Goal: Browse casually: Explore the website without a specific task or goal

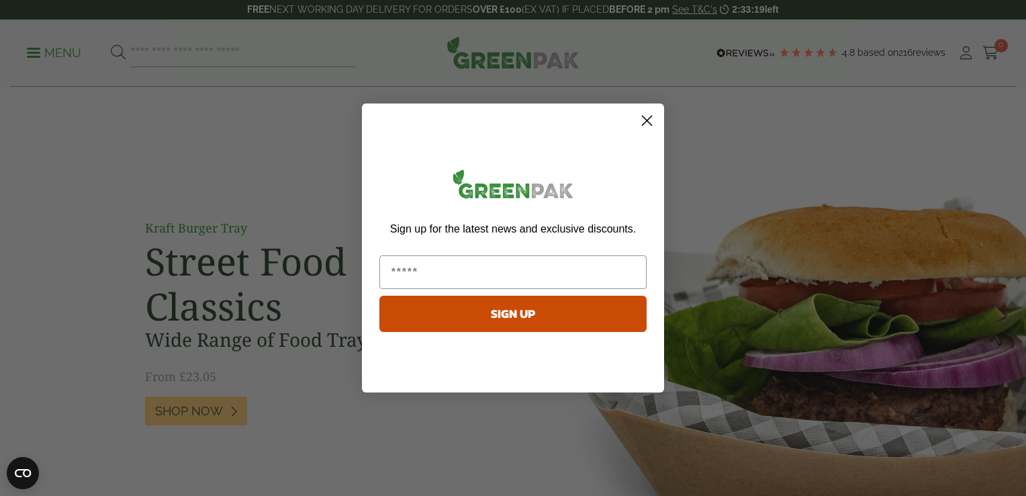
click at [651, 122] on circle "Close dialog" at bounding box center [647, 120] width 22 height 22
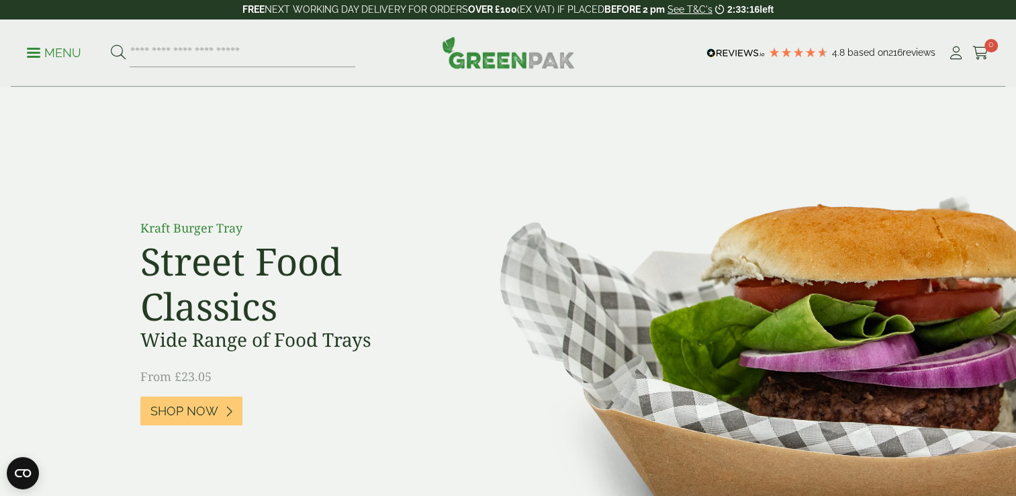
click at [58, 52] on p "Menu" at bounding box center [54, 53] width 54 height 16
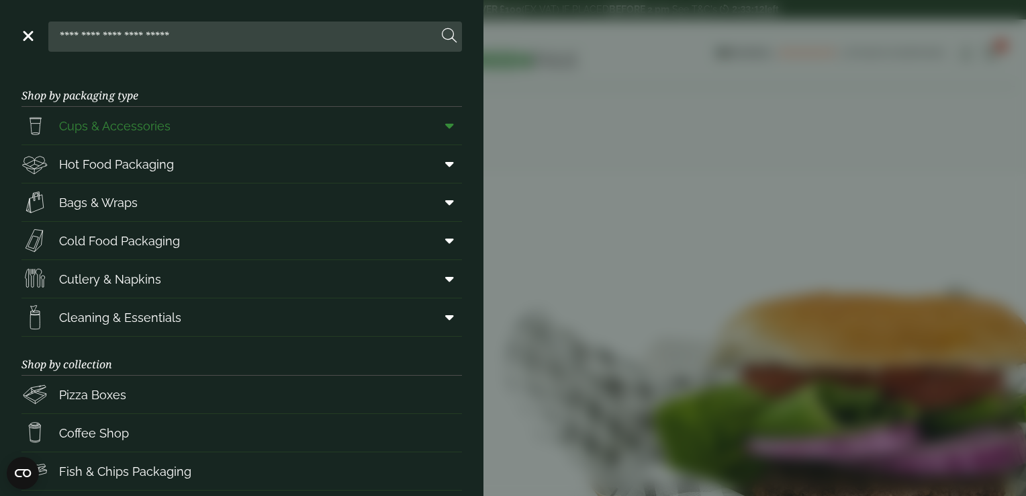
click at [180, 122] on link "Cups & Accessories" at bounding box center [241, 126] width 441 height 38
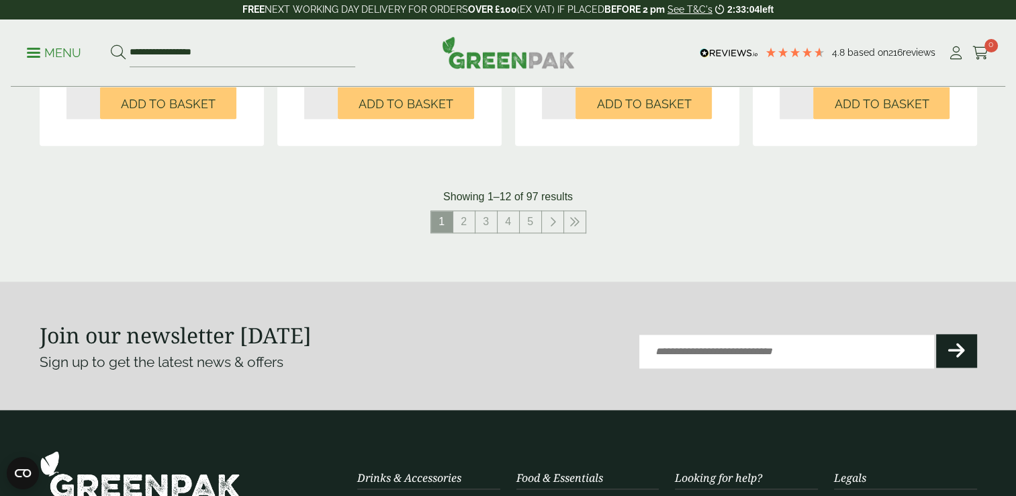
scroll to position [1445, 0]
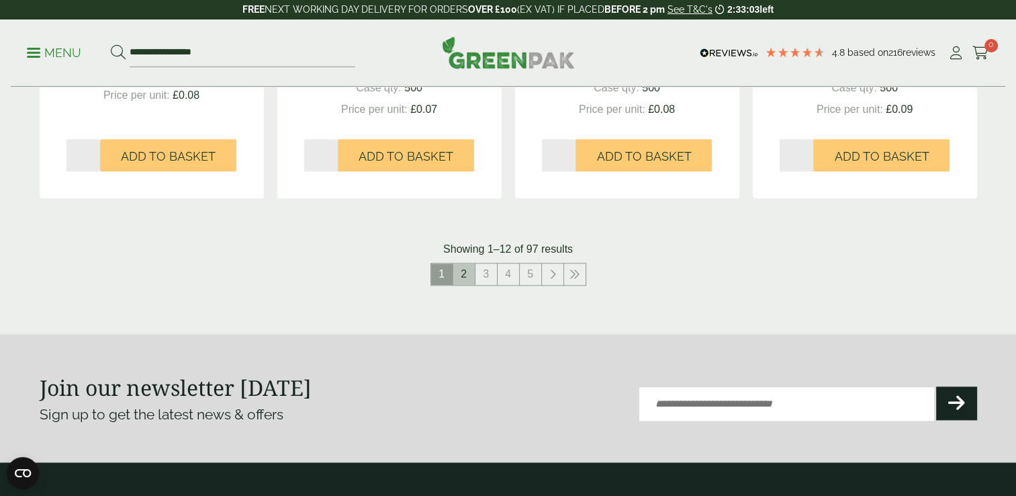
click at [463, 277] on link "2" at bounding box center [463, 273] width 21 height 21
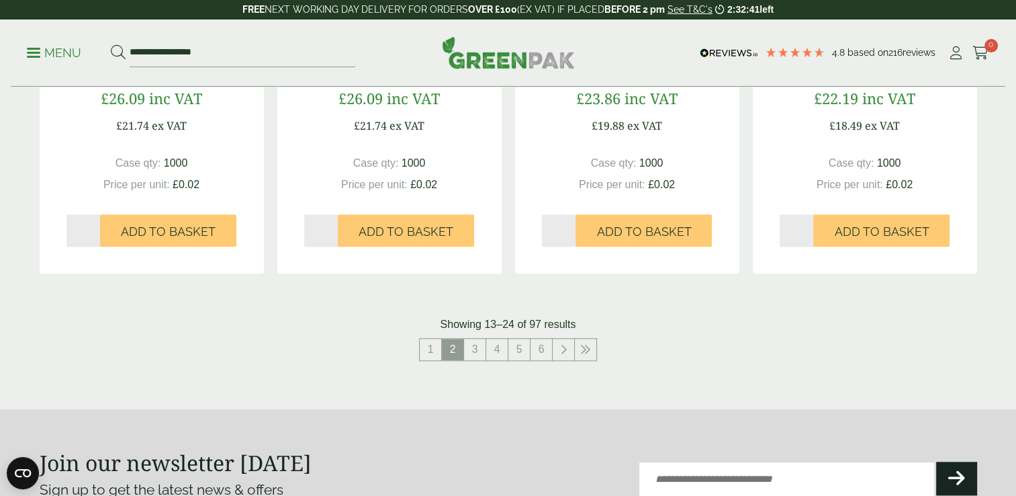
scroll to position [1373, 0]
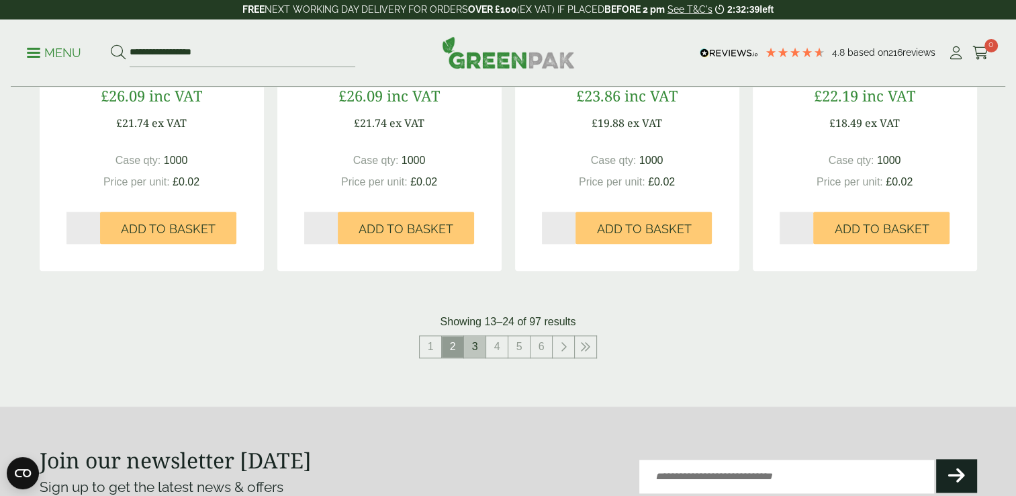
click at [480, 351] on link "3" at bounding box center [474, 346] width 21 height 21
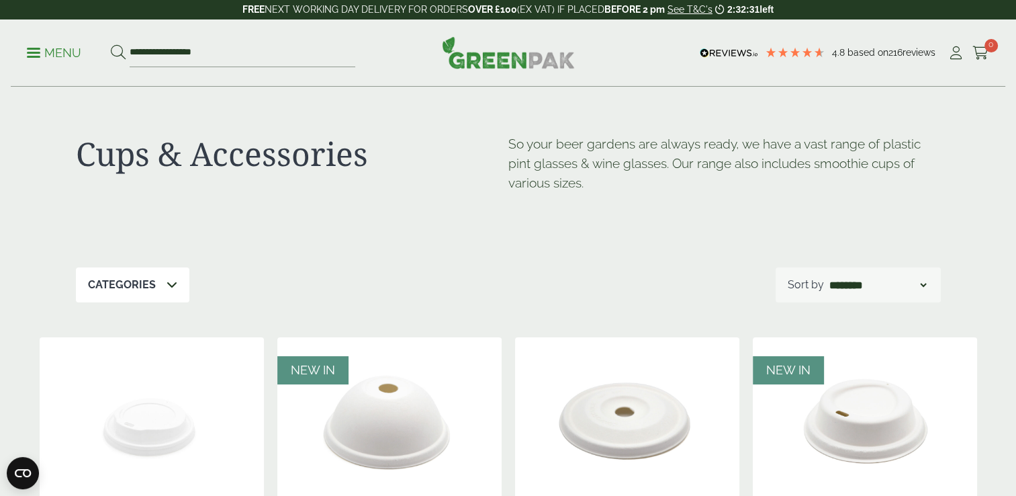
click at [41, 48] on p "Menu" at bounding box center [54, 53] width 54 height 16
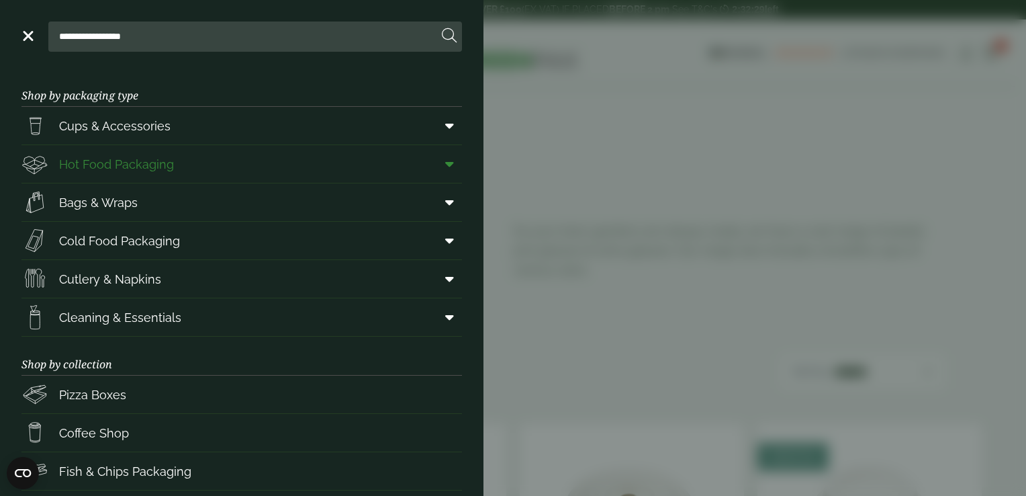
click at [249, 164] on link "Hot Food Packaging" at bounding box center [241, 164] width 441 height 38
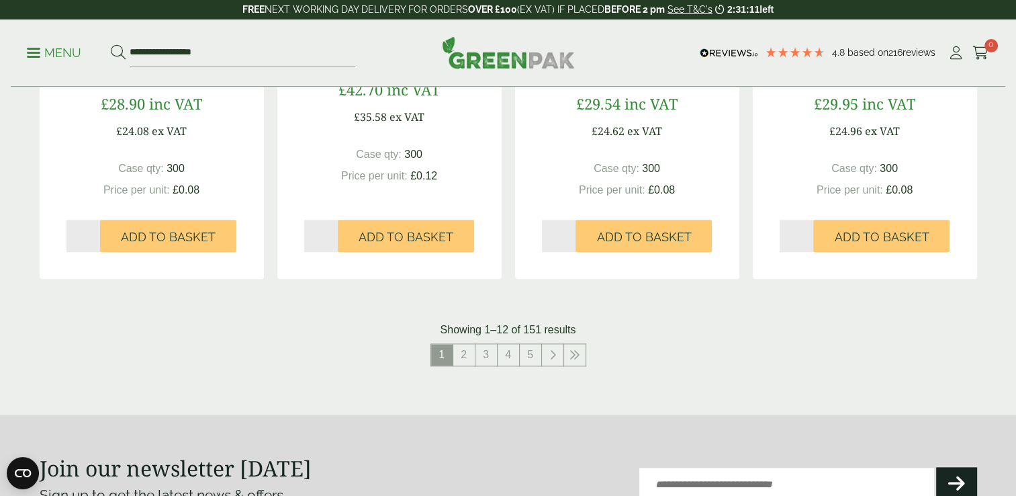
scroll to position [1451, 0]
click at [465, 356] on link "2" at bounding box center [463, 354] width 21 height 21
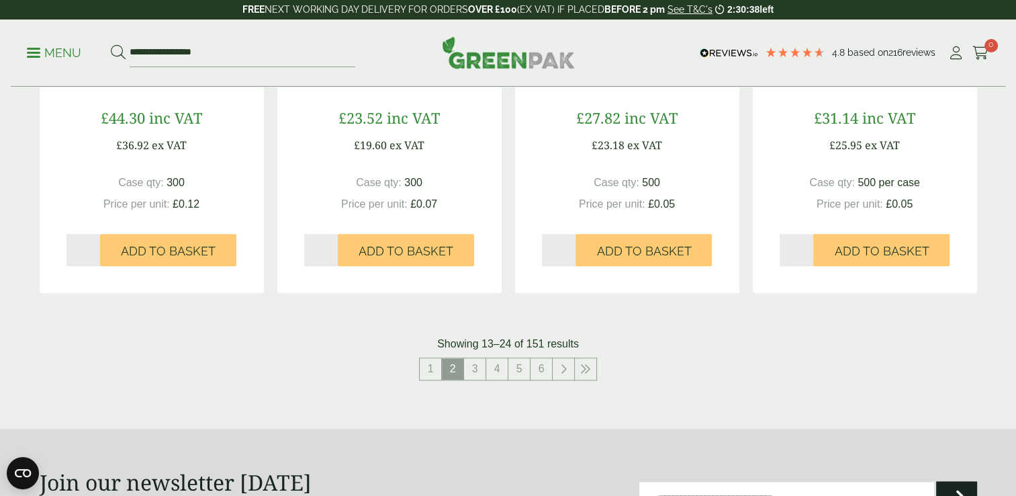
scroll to position [1436, 0]
click at [481, 374] on link "3" at bounding box center [474, 369] width 21 height 21
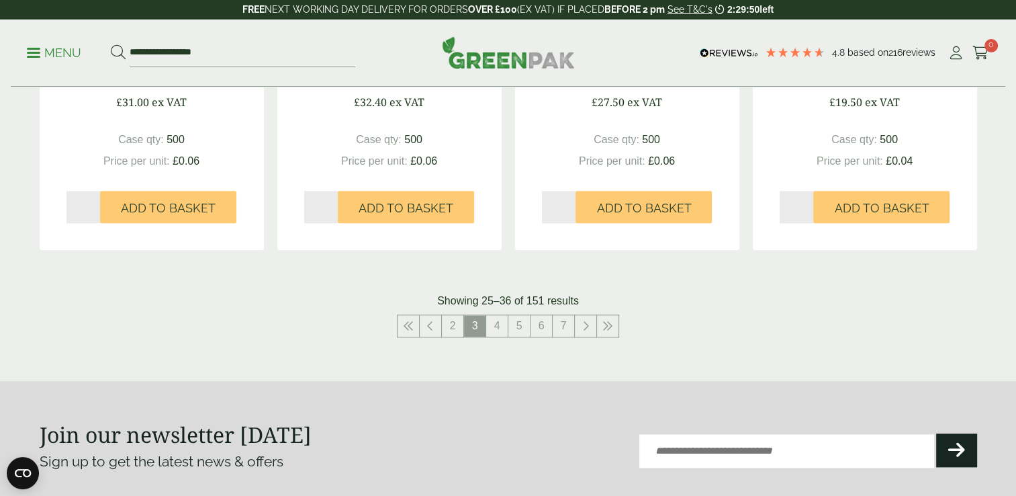
scroll to position [1483, 0]
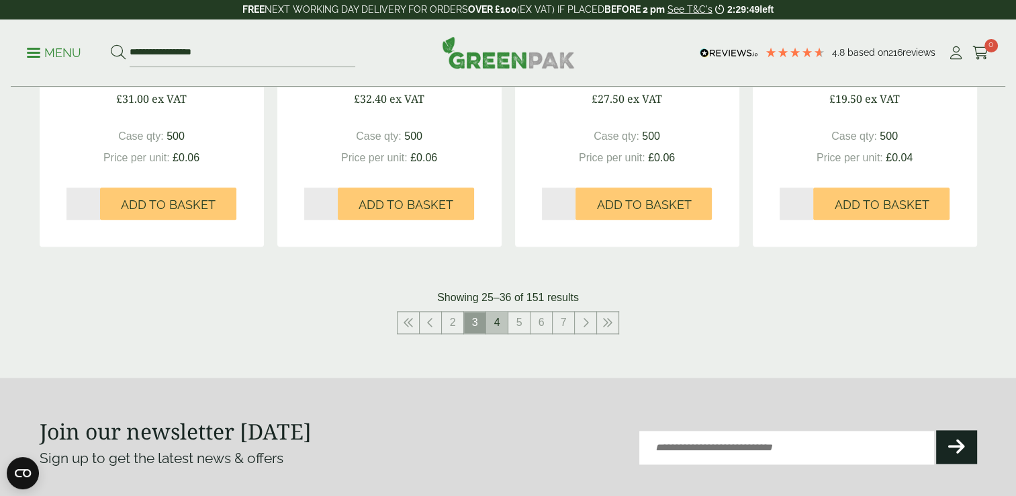
click at [500, 323] on link "4" at bounding box center [496, 322] width 21 height 21
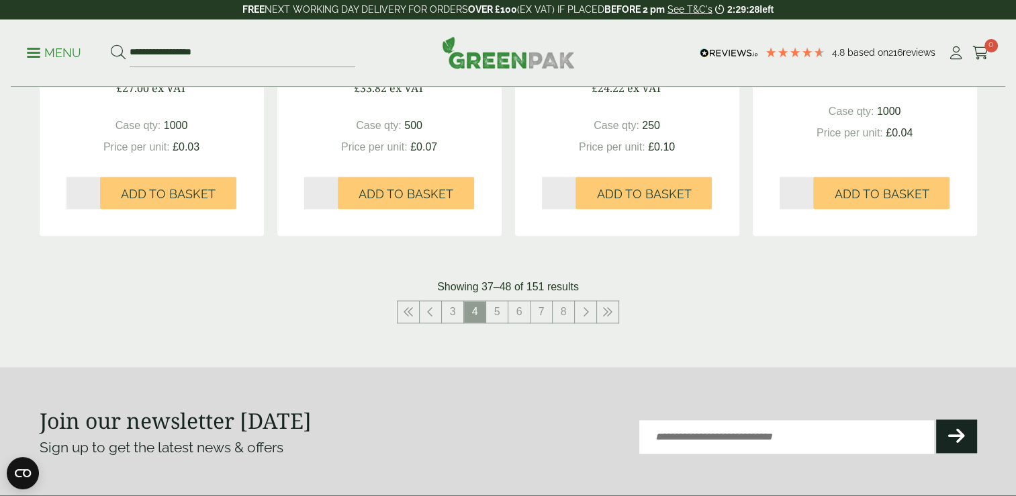
scroll to position [1498, 0]
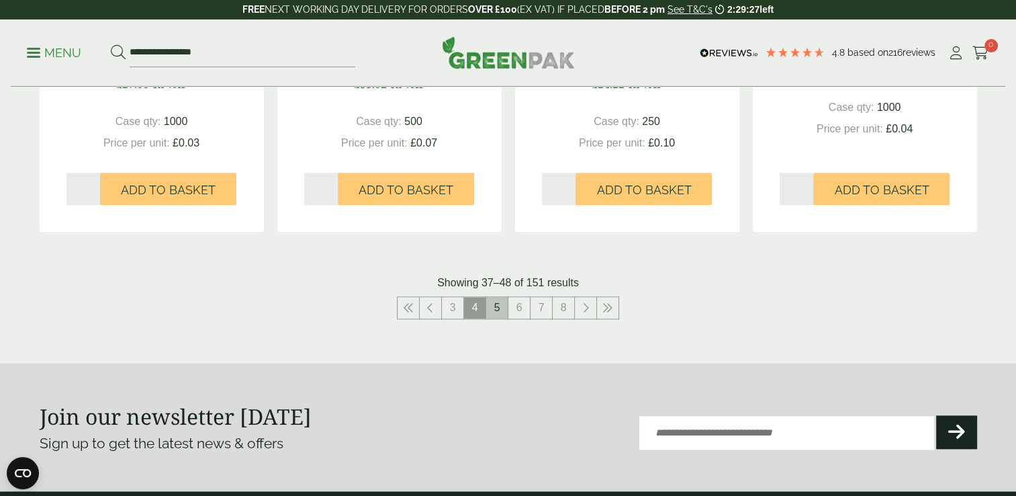
click at [504, 313] on link "5" at bounding box center [496, 307] width 21 height 21
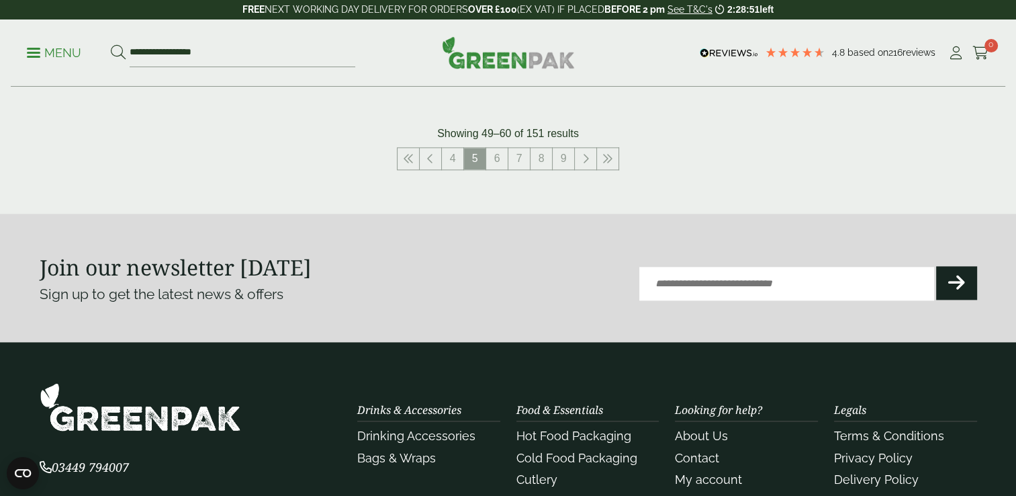
scroll to position [1646, 0]
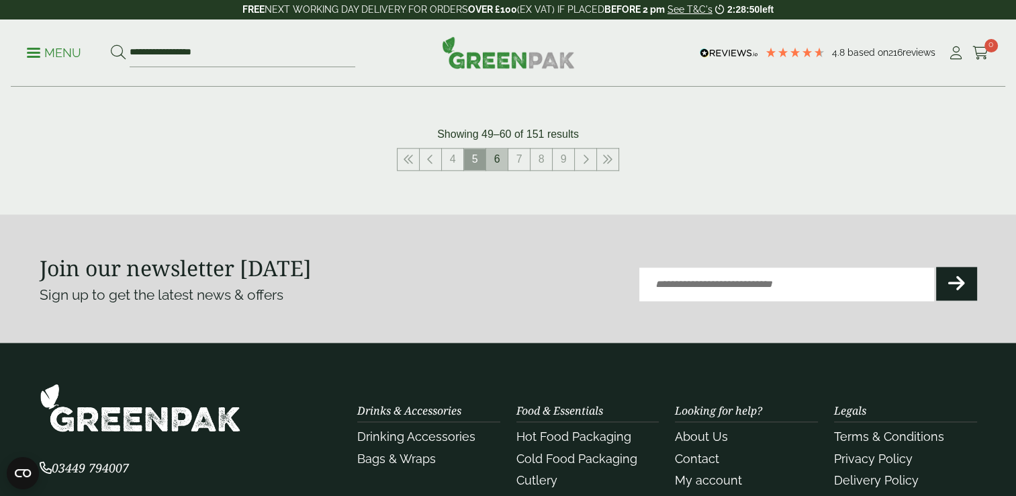
click at [497, 165] on link "6" at bounding box center [496, 158] width 21 height 21
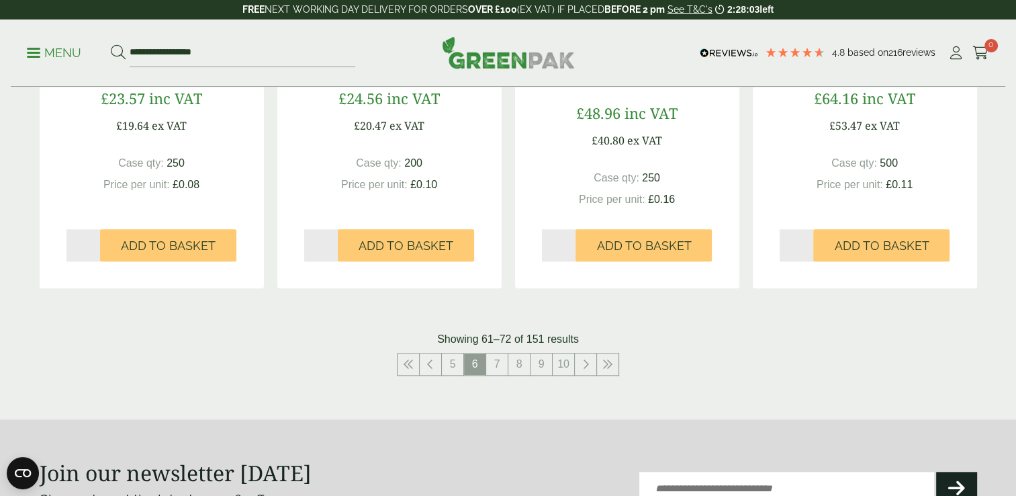
scroll to position [1459, 0]
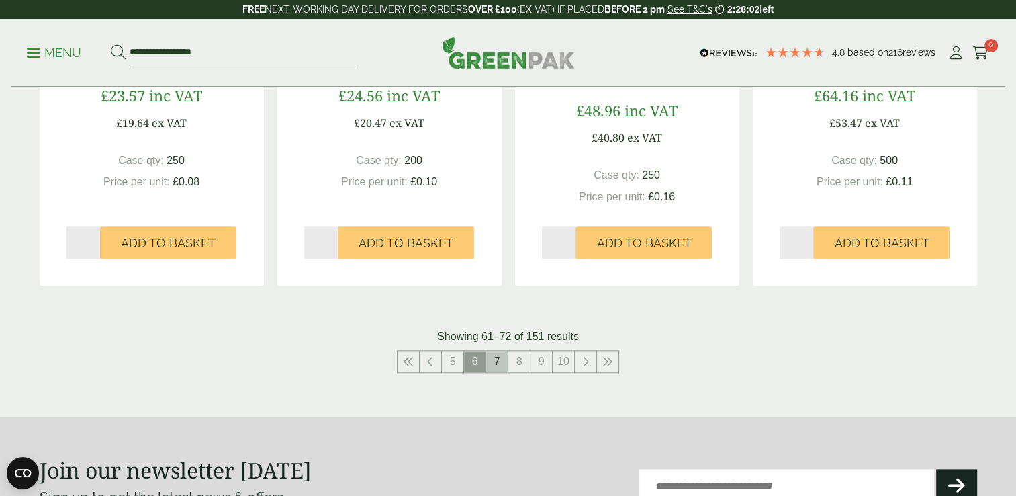
click at [500, 361] on link "7" at bounding box center [496, 361] width 21 height 21
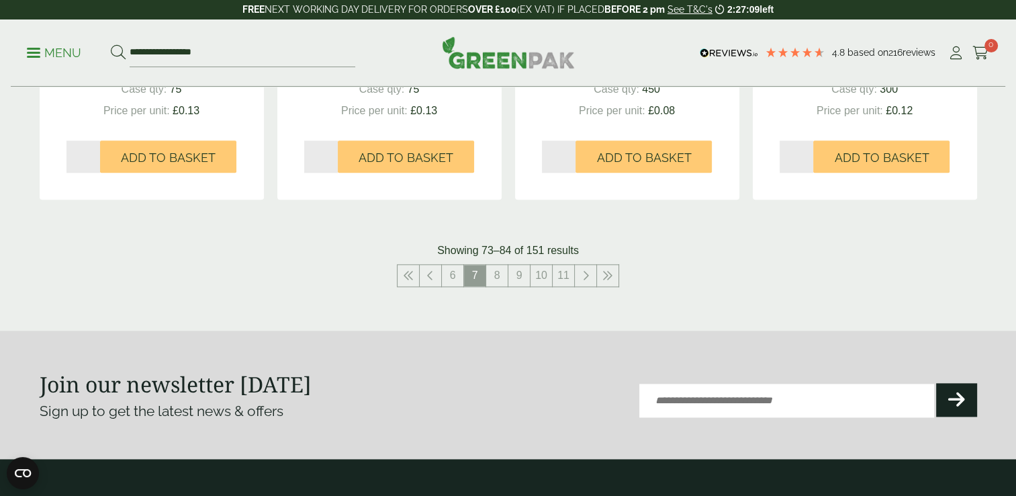
scroll to position [1531, 0]
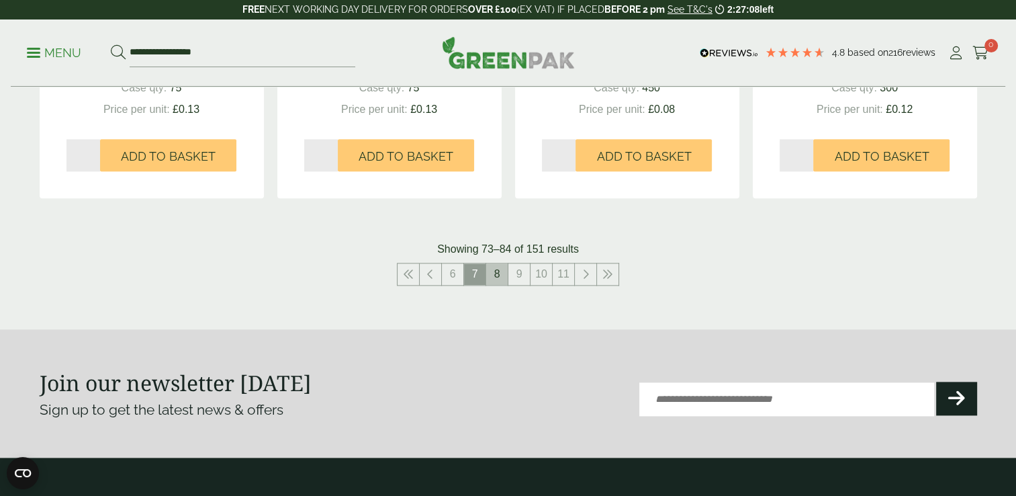
click at [500, 275] on link "8" at bounding box center [496, 273] width 21 height 21
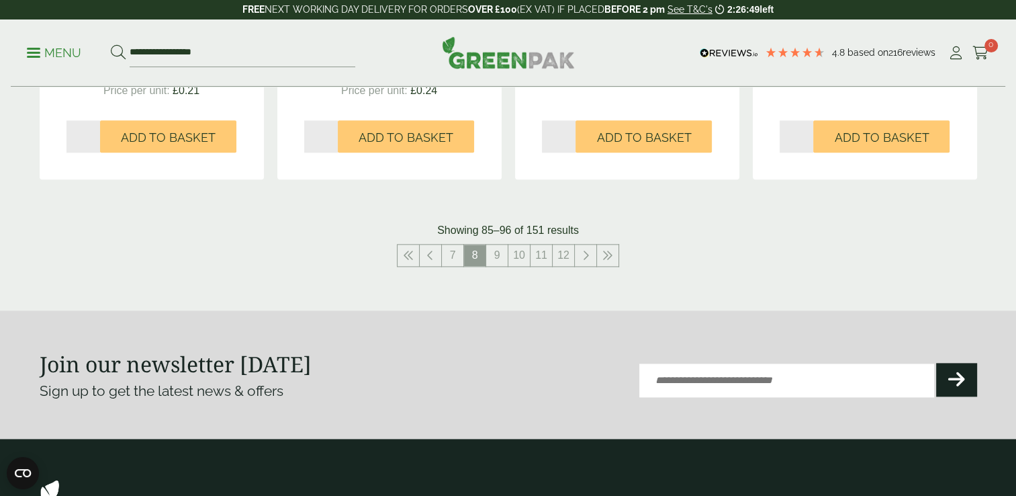
scroll to position [1549, 0]
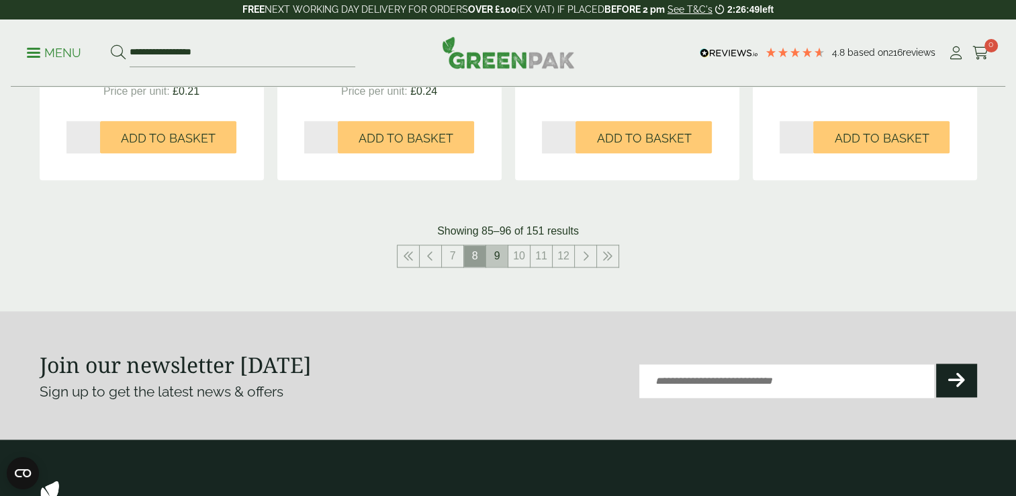
click at [500, 259] on link "9" at bounding box center [496, 255] width 21 height 21
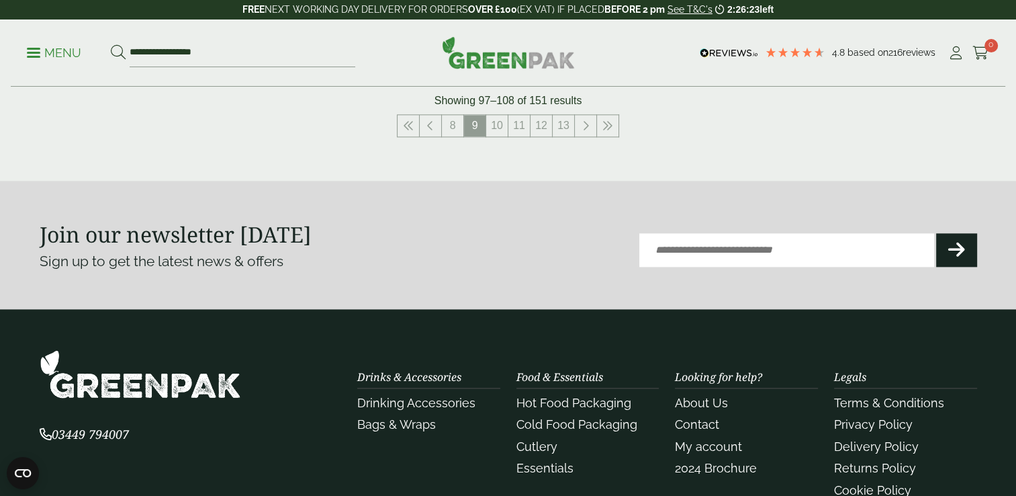
scroll to position [1679, 0]
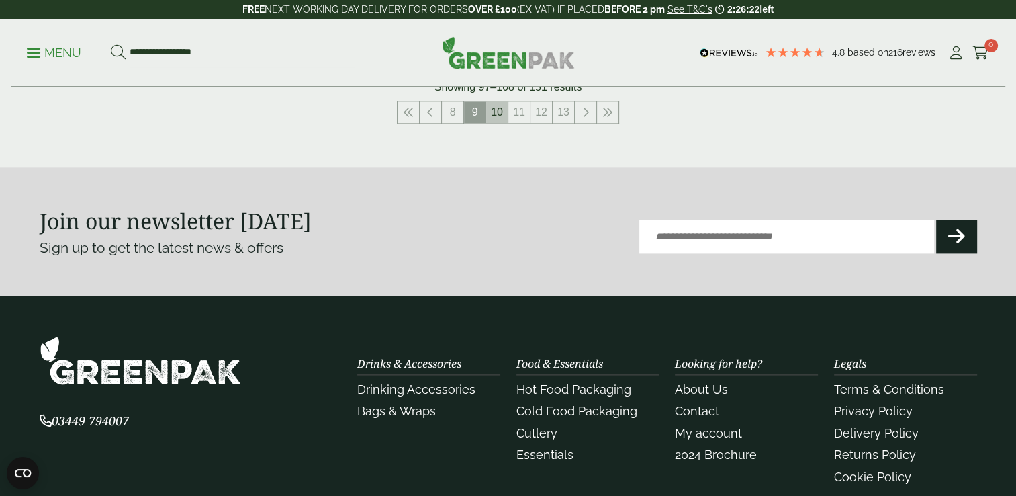
click at [496, 108] on link "10" at bounding box center [496, 111] width 21 height 21
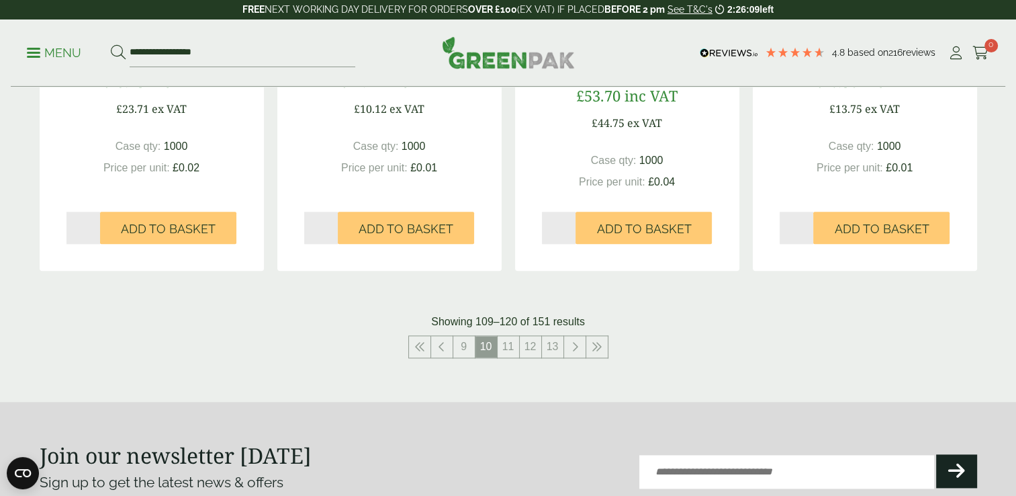
scroll to position [1457, 0]
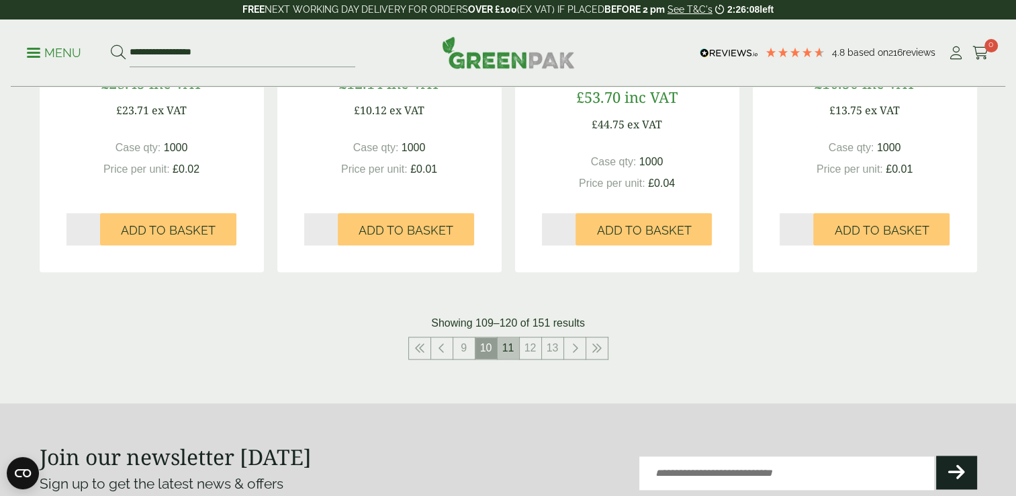
click at [513, 353] on link "11" at bounding box center [508, 347] width 21 height 21
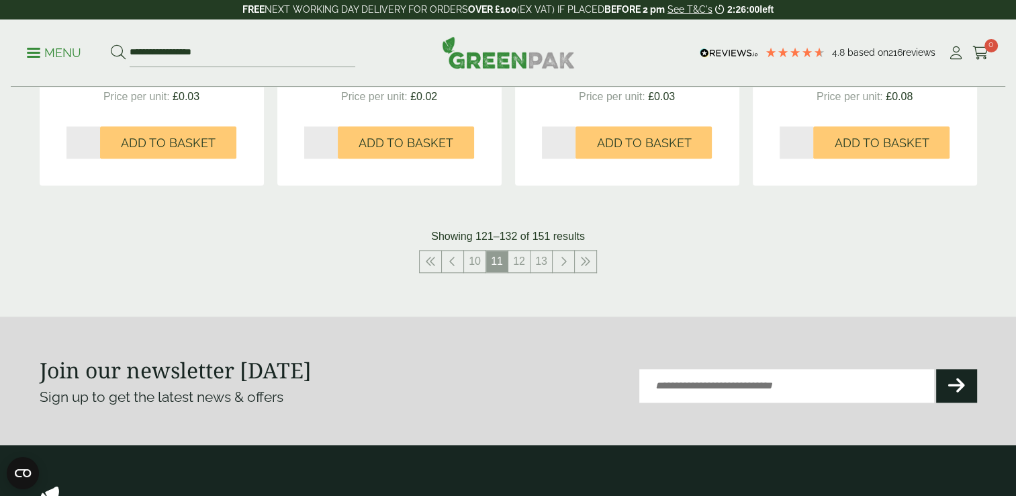
scroll to position [1528, 0]
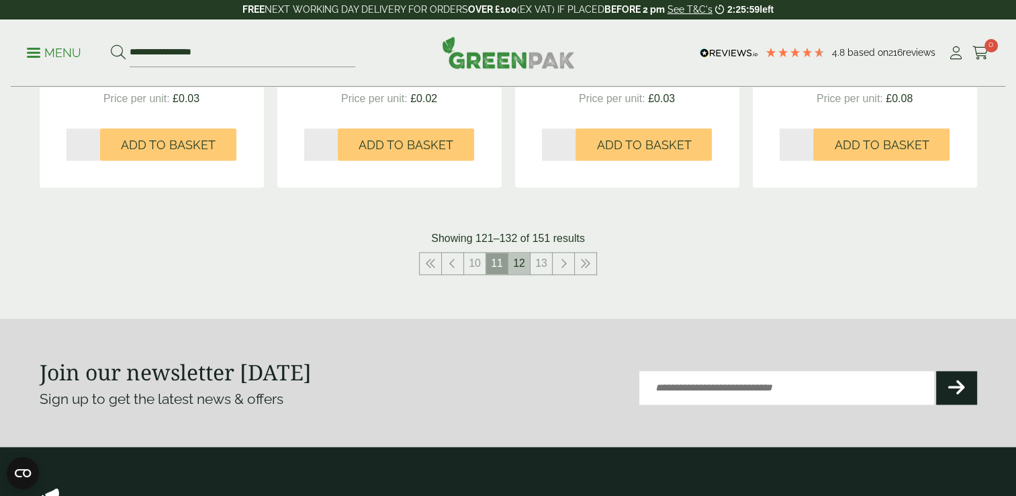
click at [523, 265] on link "12" at bounding box center [518, 263] width 21 height 21
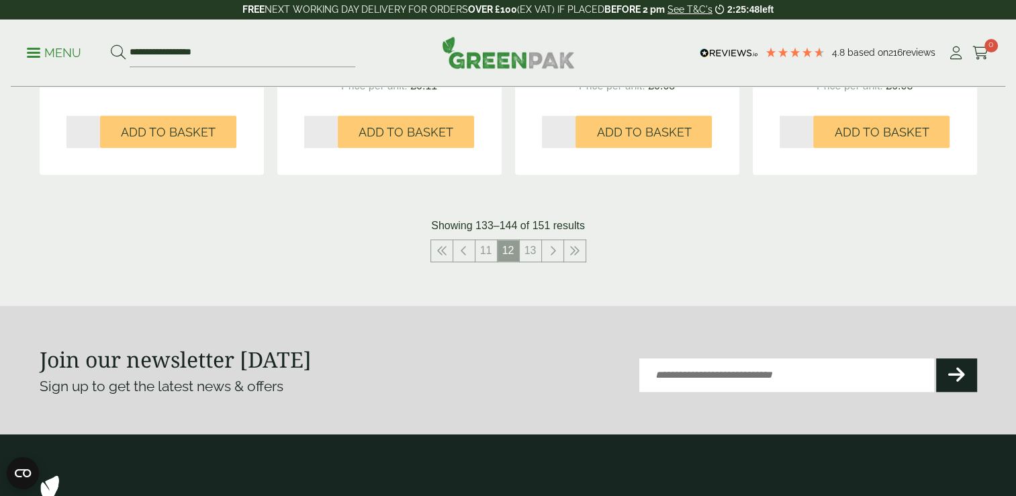
scroll to position [1534, 0]
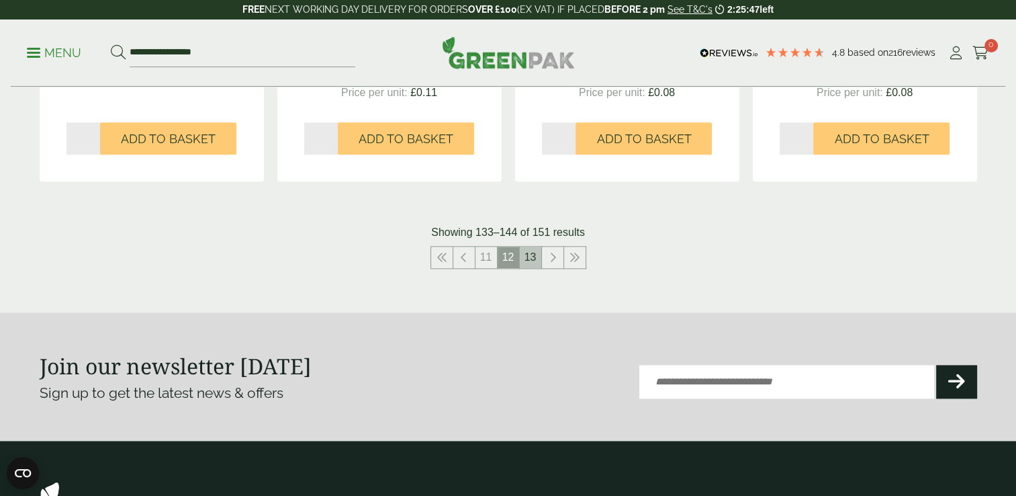
click at [529, 254] on link "13" at bounding box center [530, 256] width 21 height 21
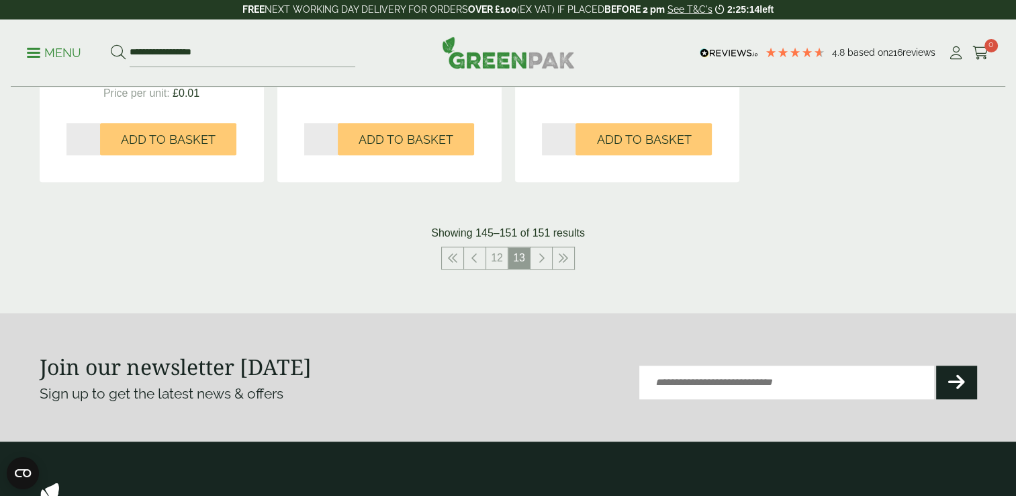
scroll to position [1135, 0]
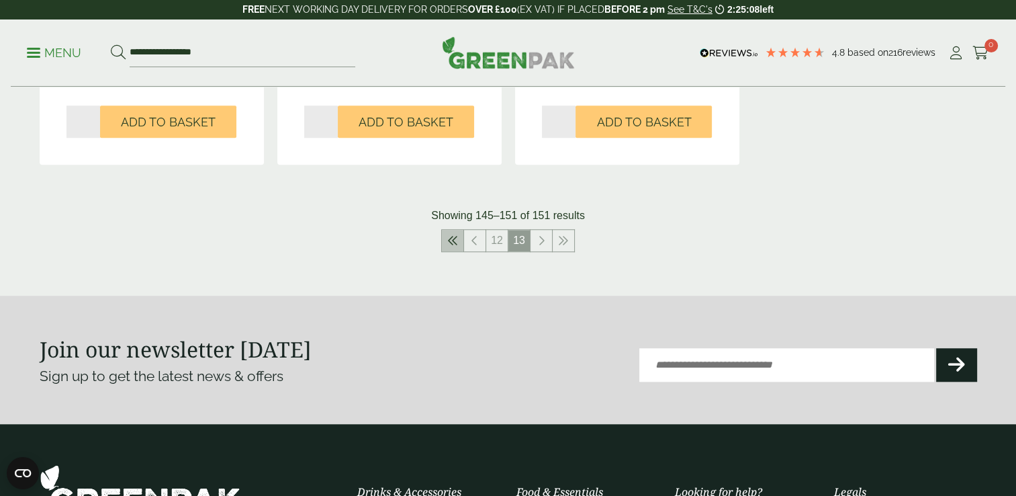
click at [456, 245] on link at bounding box center [452, 240] width 21 height 21
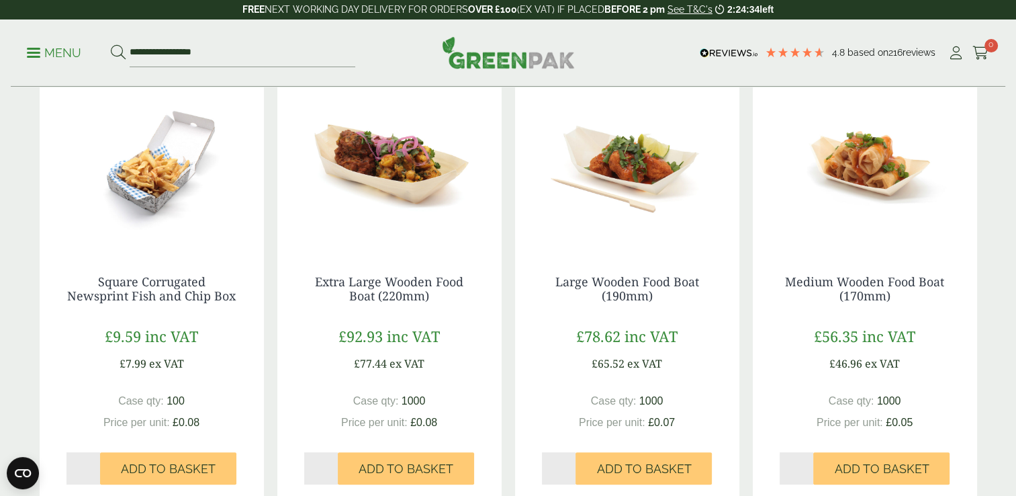
scroll to position [353, 0]
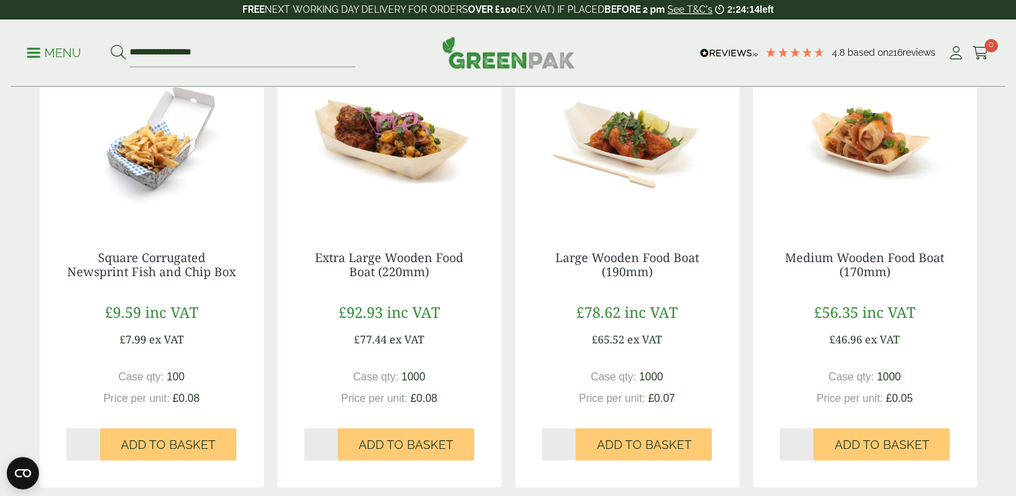
click at [893, 224] on div "Medium Wooden Food Boat (170mm) £56.35 inc VAT £46.96 ex VAT Case qty: 1000 Pri…" at bounding box center [865, 355] width 224 height 263
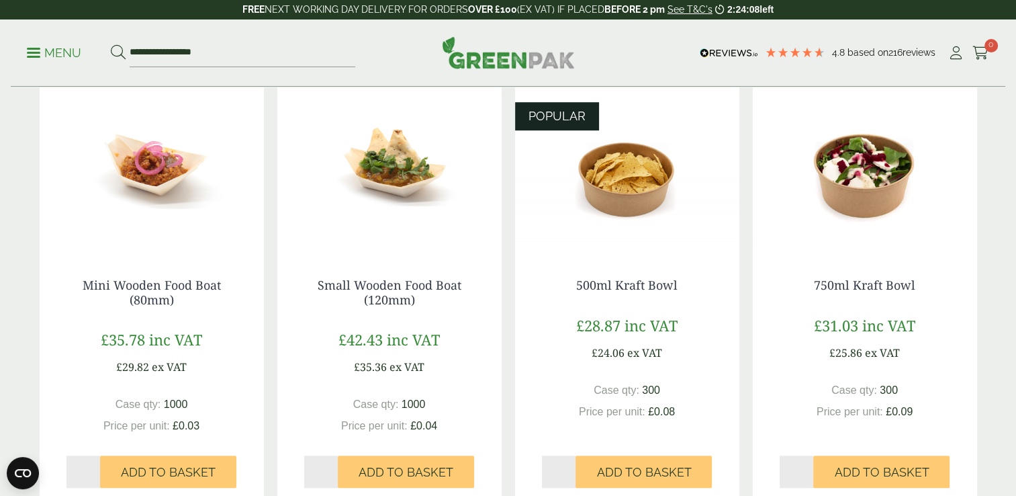
scroll to position [770, 0]
click at [993, 409] on div "Hot Food Packaging Our extensive range of recyclable food packaging offers a gr…" at bounding box center [508, 185] width 1016 height 1734
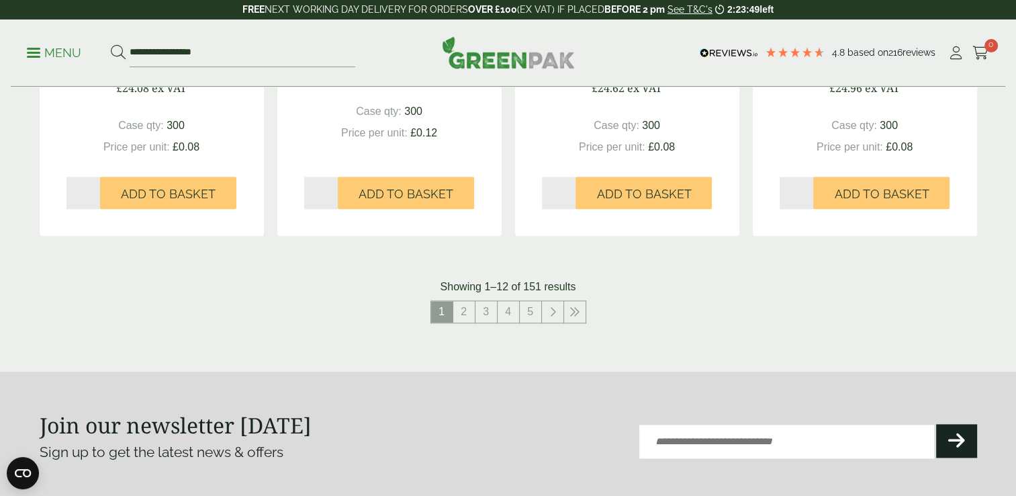
scroll to position [1494, 0]
click at [463, 308] on link "2" at bounding box center [463, 311] width 21 height 21
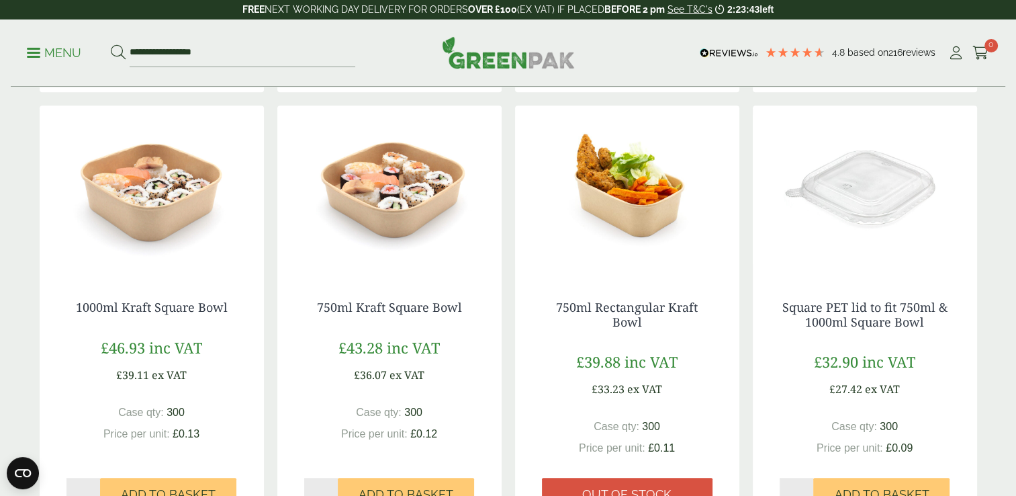
scroll to position [747, 0]
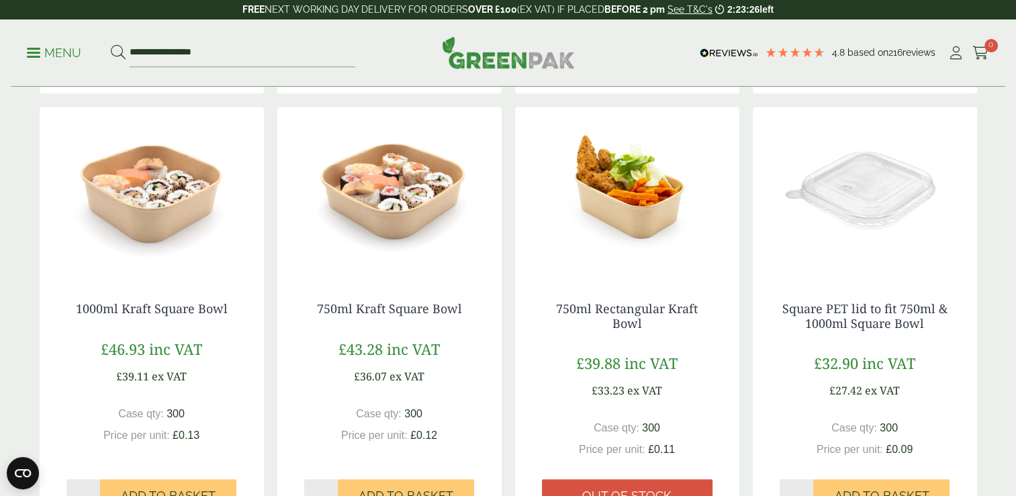
click at [935, 415] on div "Square PET lid to fit 750ml & 1000ml Square Bowl £32.90 inc VAT £27.42 ex VAT C…" at bounding box center [865, 406] width 224 height 263
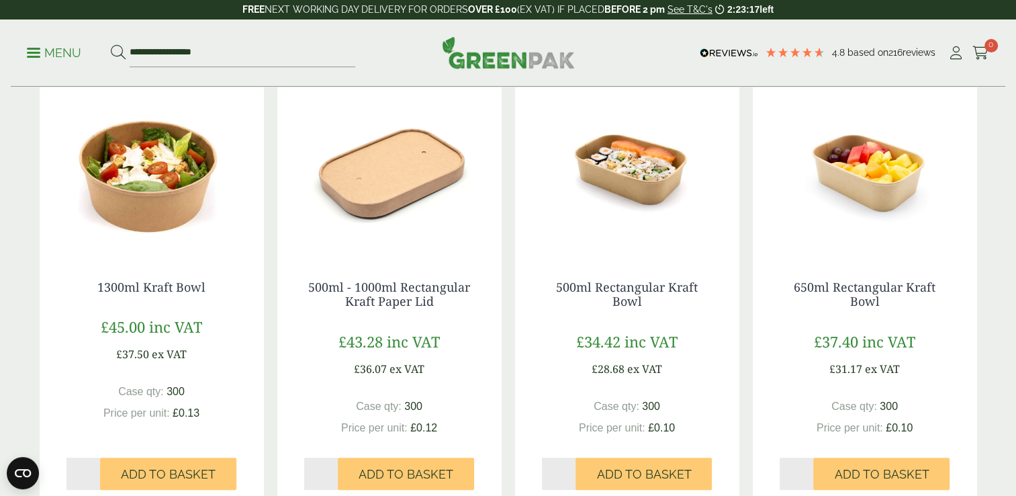
scroll to position [340, 0]
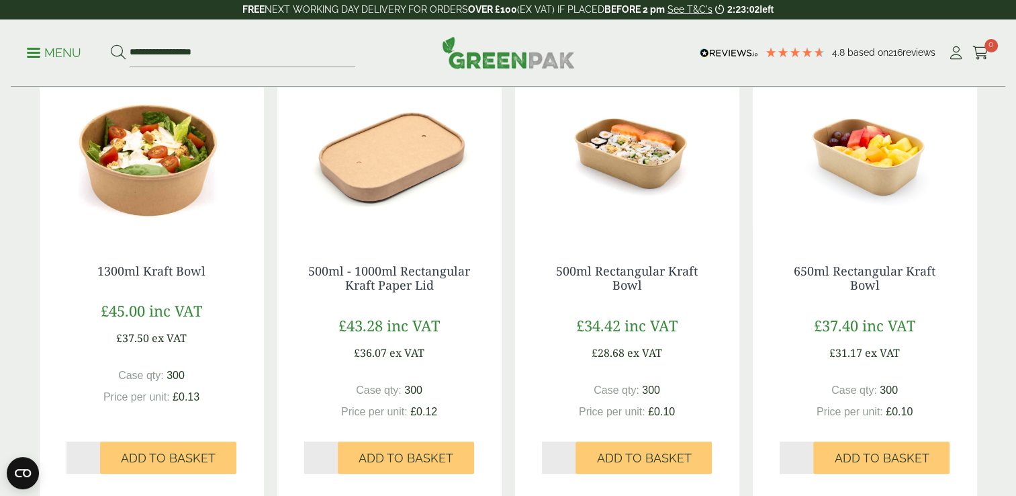
click at [938, 367] on div "650ml Rectangular Kraft Bowl £37.40 inc VAT £31.17 ex VAT Case qty: 300 Price p…" at bounding box center [865, 368] width 224 height 263
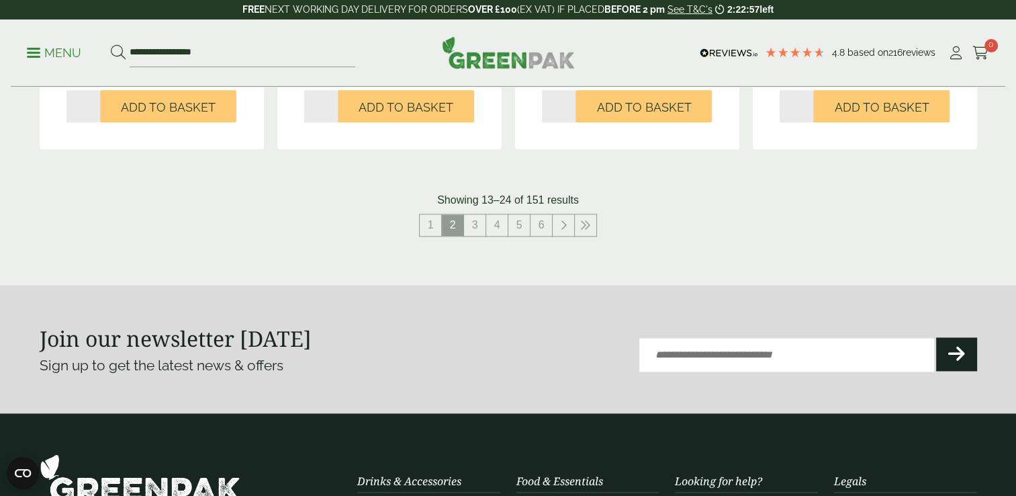
scroll to position [1566, 0]
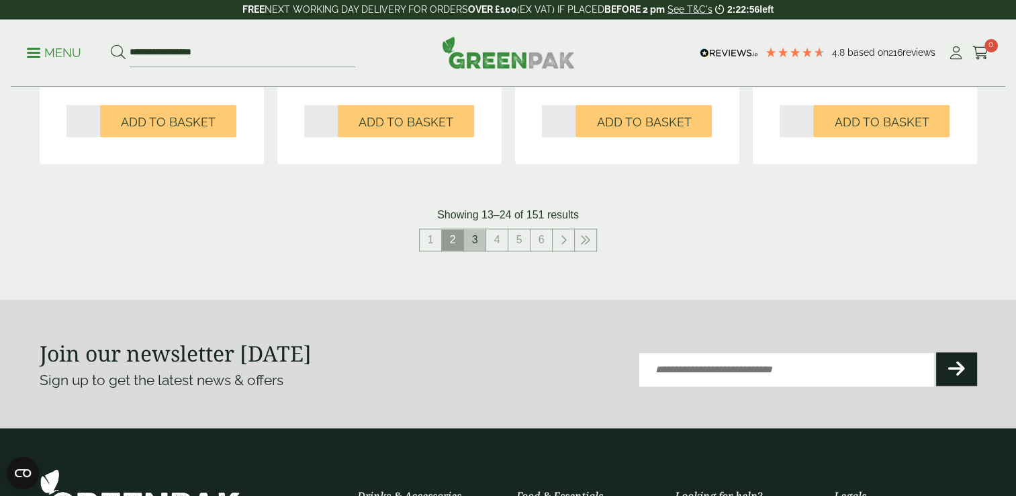
click at [474, 234] on link "3" at bounding box center [474, 239] width 21 height 21
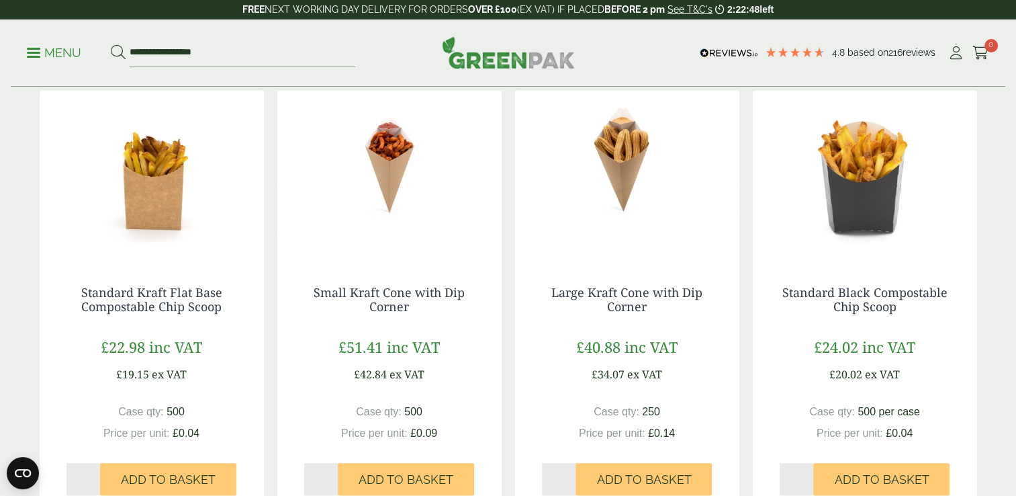
scroll to position [325, 0]
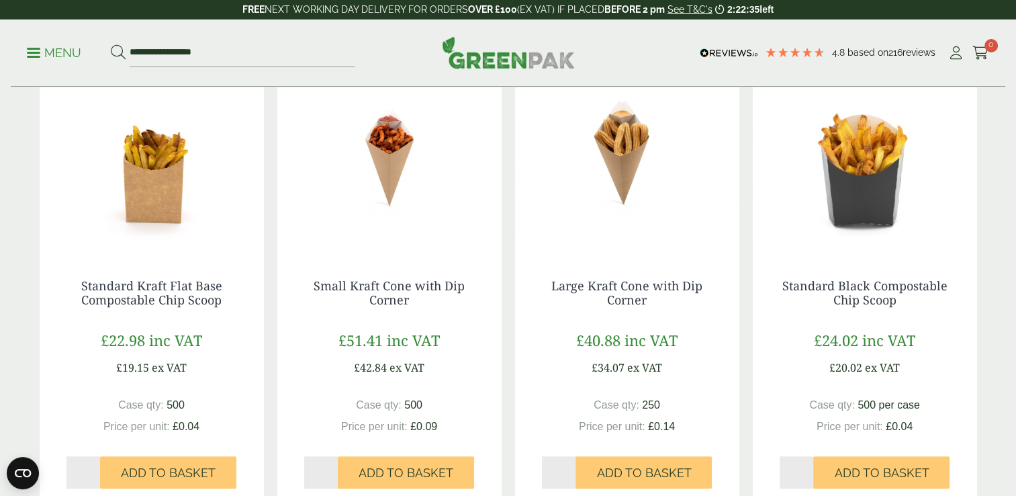
click at [968, 347] on div "Standard Black Compostable Chip Scoop £24.02 inc VAT £20.02 ex VAT Case qty: 50…" at bounding box center [865, 383] width 224 height 263
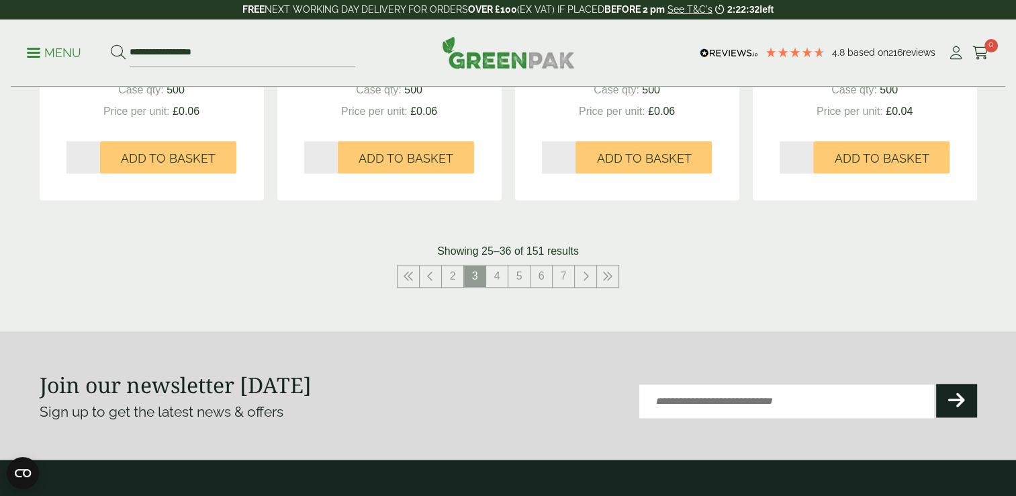
scroll to position [1529, 0]
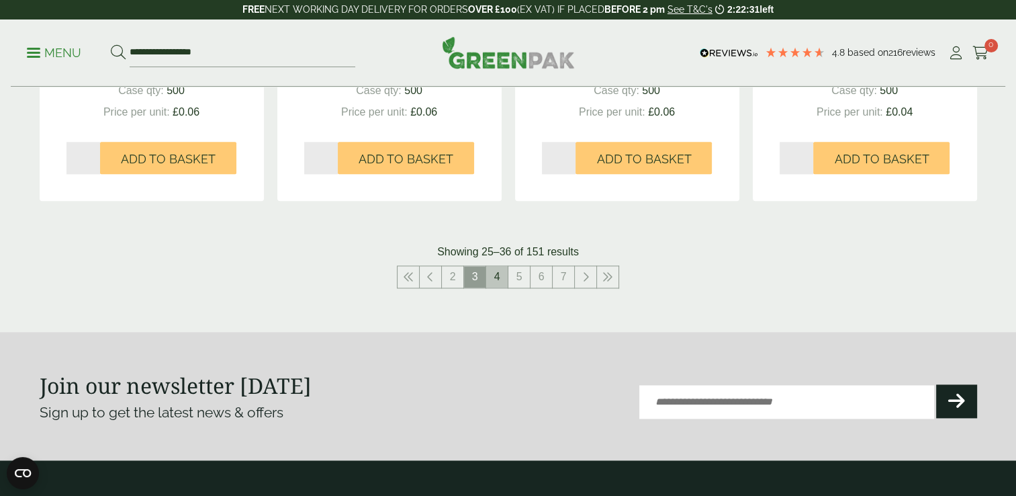
click at [495, 282] on link "4" at bounding box center [496, 276] width 21 height 21
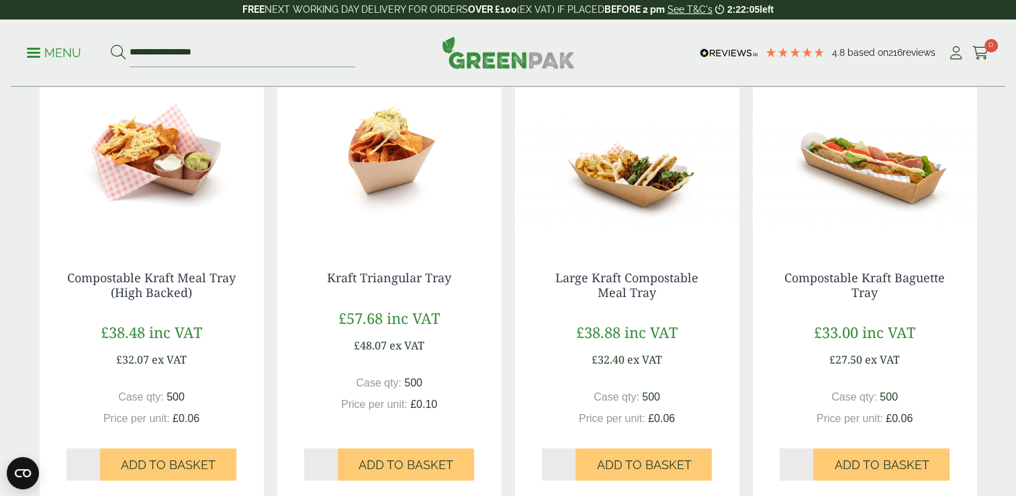
scroll to position [773, 0]
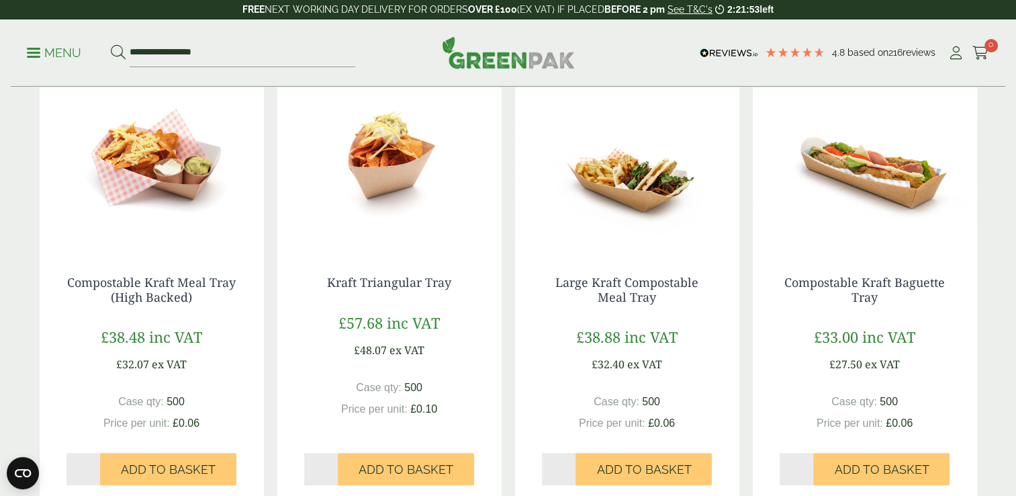
click at [962, 391] on div "Compostable Kraft Baguette Tray £33.00 inc VAT £27.50 ex VAT Case qty: 500 Pric…" at bounding box center [865, 379] width 224 height 263
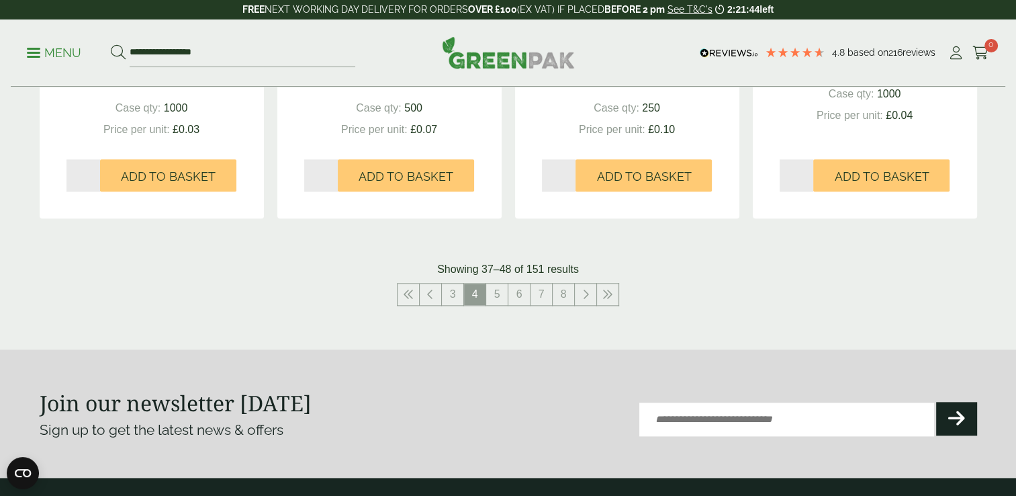
scroll to position [1490, 0]
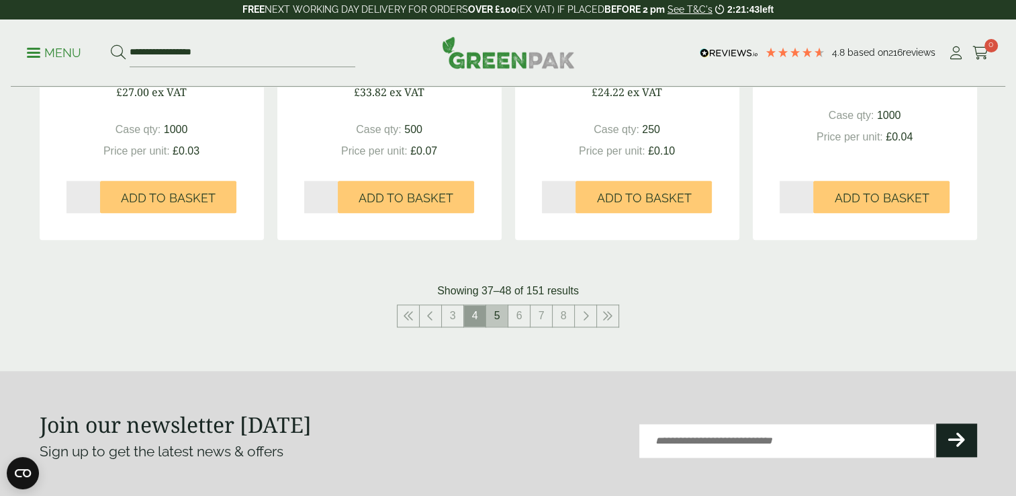
click at [500, 312] on link "5" at bounding box center [496, 315] width 21 height 21
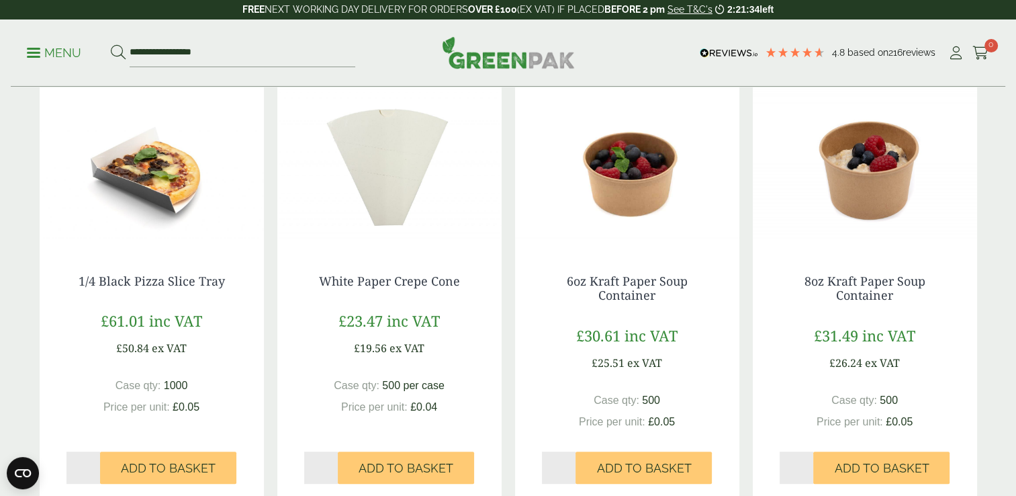
scroll to position [331, 0]
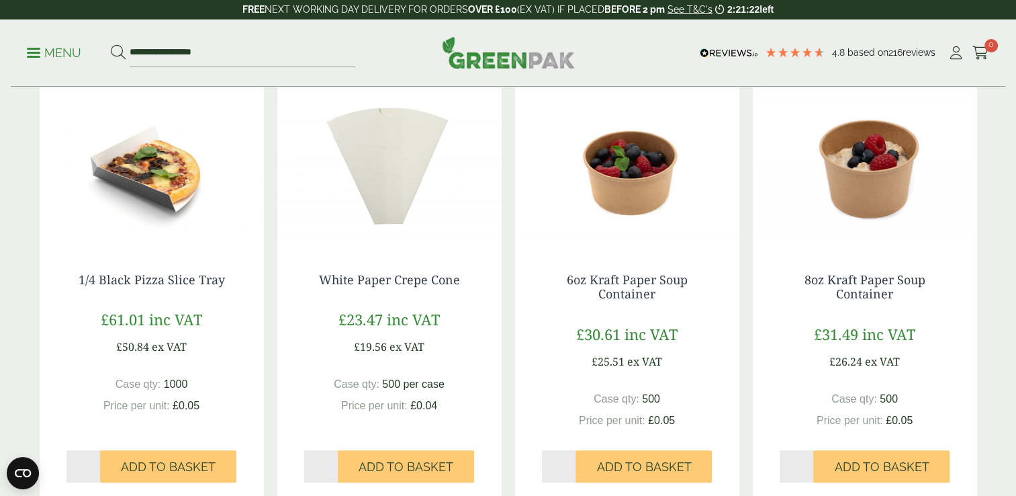
click at [947, 271] on div "8oz Kraft Paper Soup Container £31.49 inc VAT £26.24 ex VAT Case qty: 500 Price…" at bounding box center [865, 377] width 224 height 263
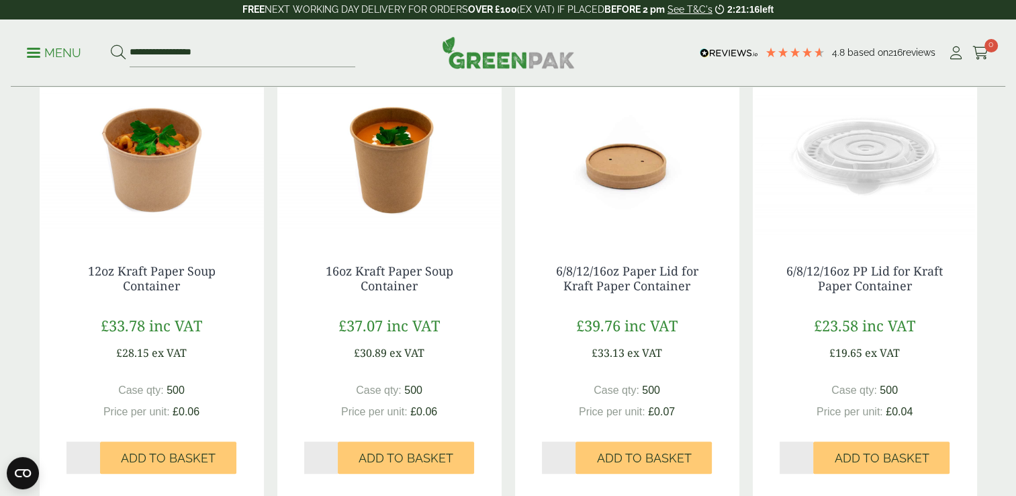
scroll to position [788, 0]
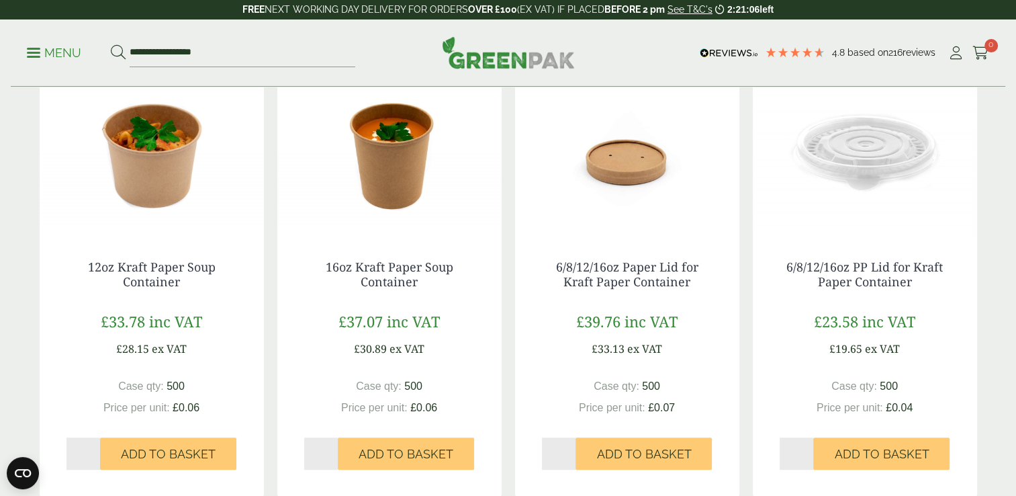
click at [940, 216] on img at bounding box center [865, 149] width 224 height 168
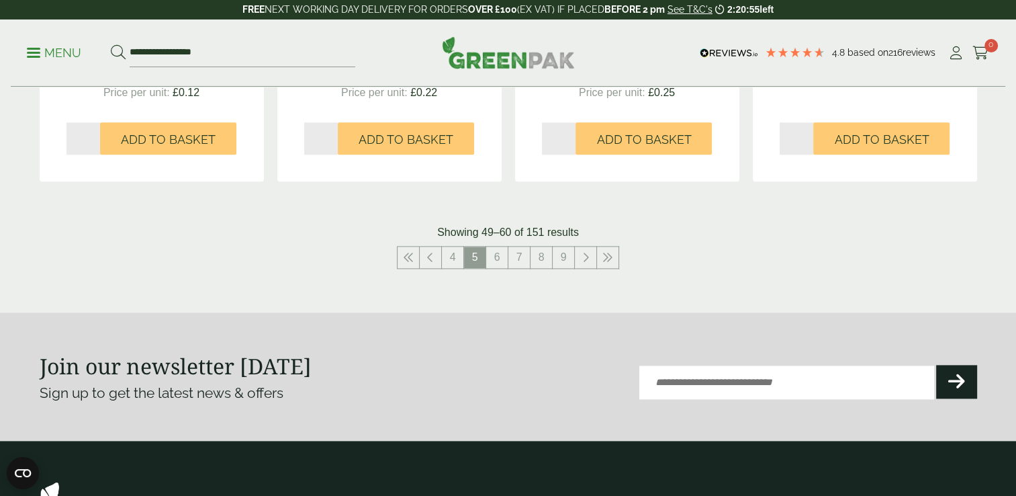
scroll to position [1545, 0]
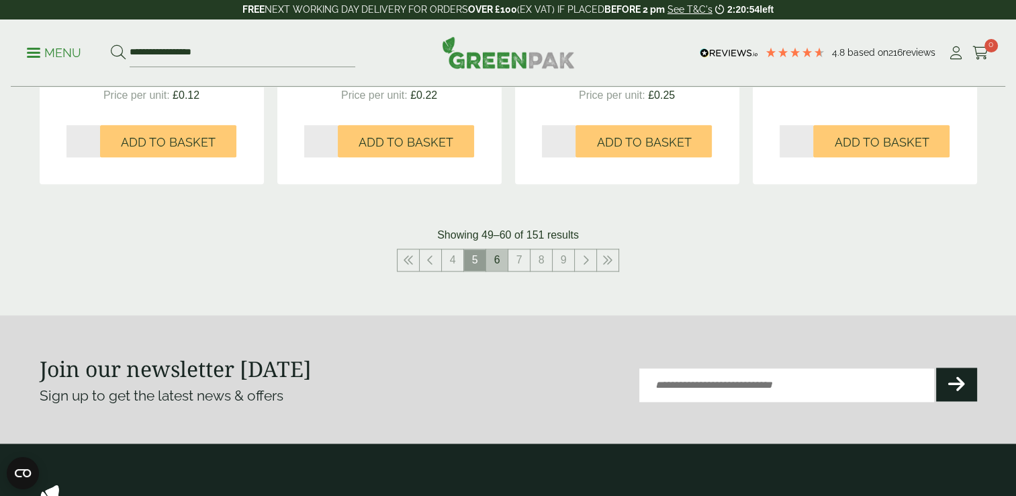
click at [499, 253] on link "6" at bounding box center [496, 259] width 21 height 21
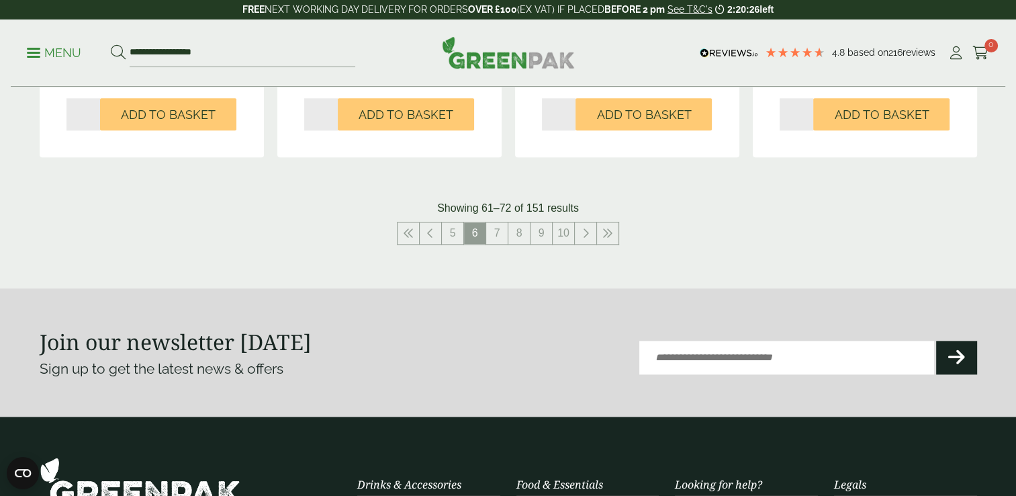
scroll to position [1588, 0]
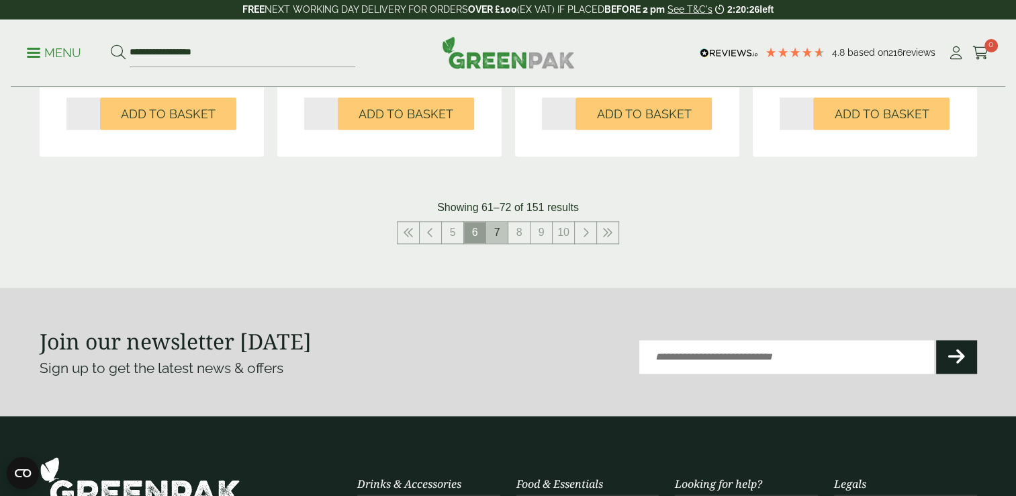
click at [497, 232] on link "7" at bounding box center [496, 232] width 21 height 21
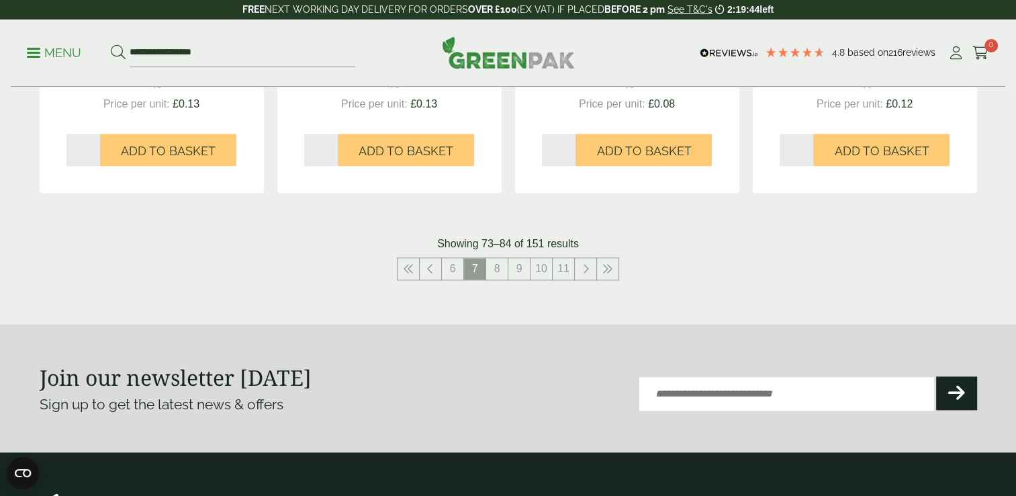
scroll to position [1536, 0]
click at [502, 270] on link "8" at bounding box center [496, 269] width 21 height 21
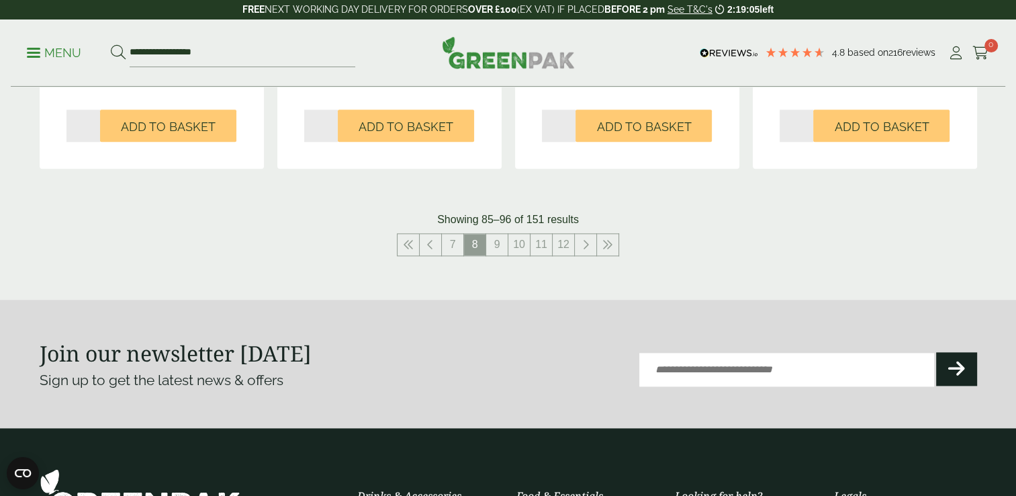
scroll to position [1541, 0]
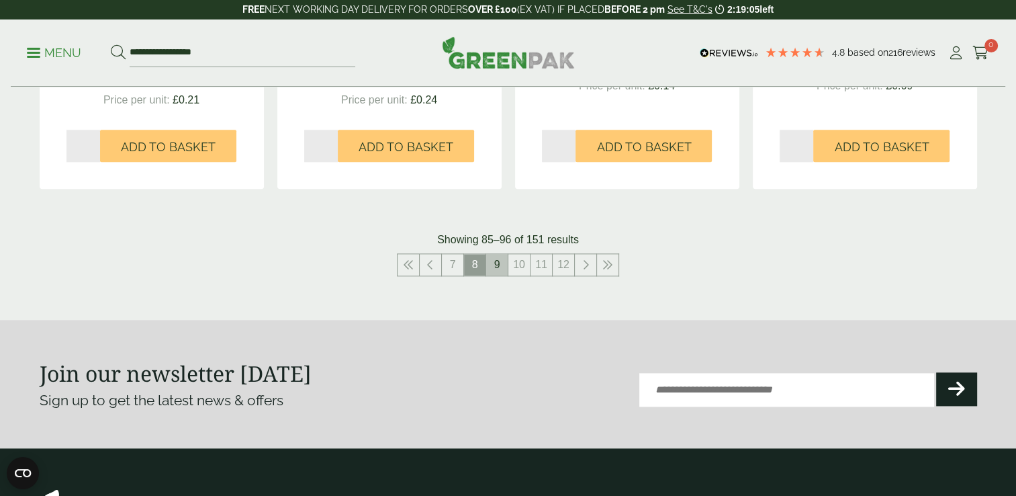
click at [494, 262] on link "9" at bounding box center [496, 264] width 21 height 21
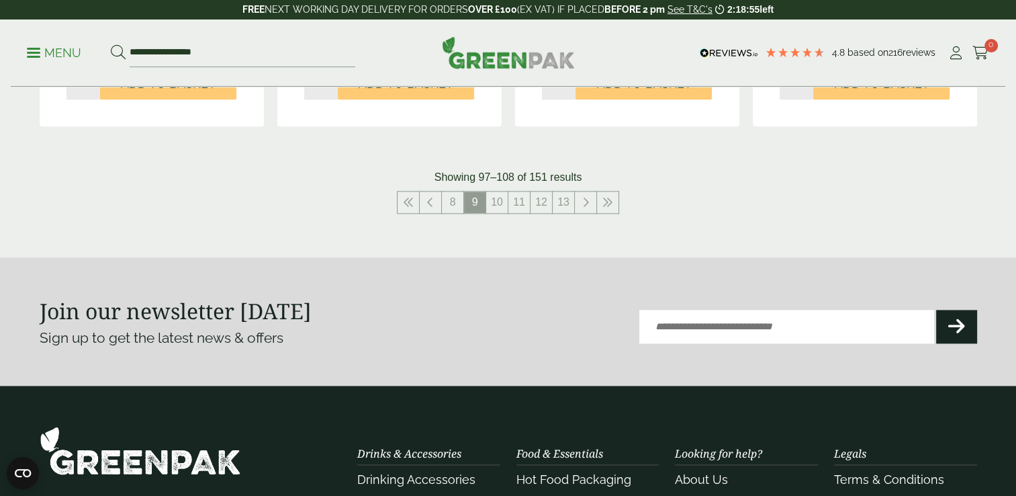
scroll to position [1588, 0]
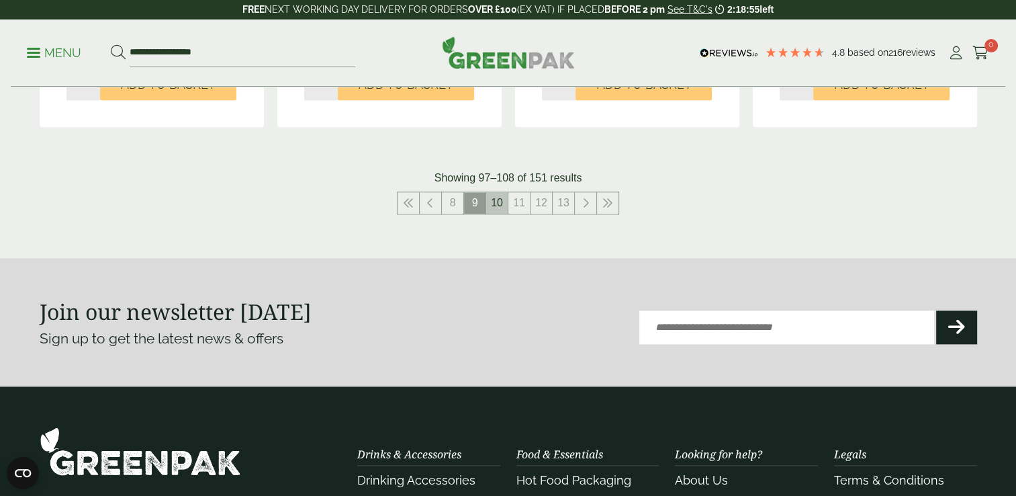
click at [502, 199] on link "10" at bounding box center [496, 202] width 21 height 21
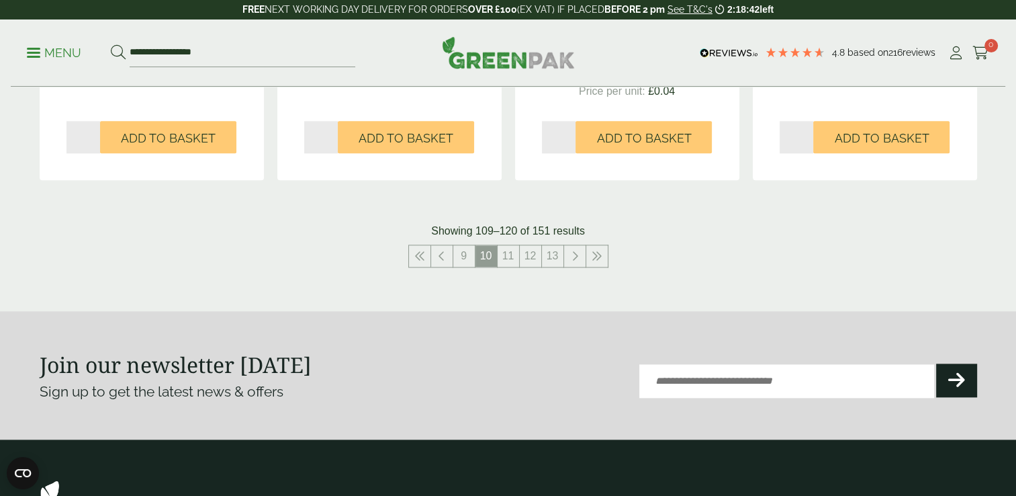
scroll to position [1549, 0]
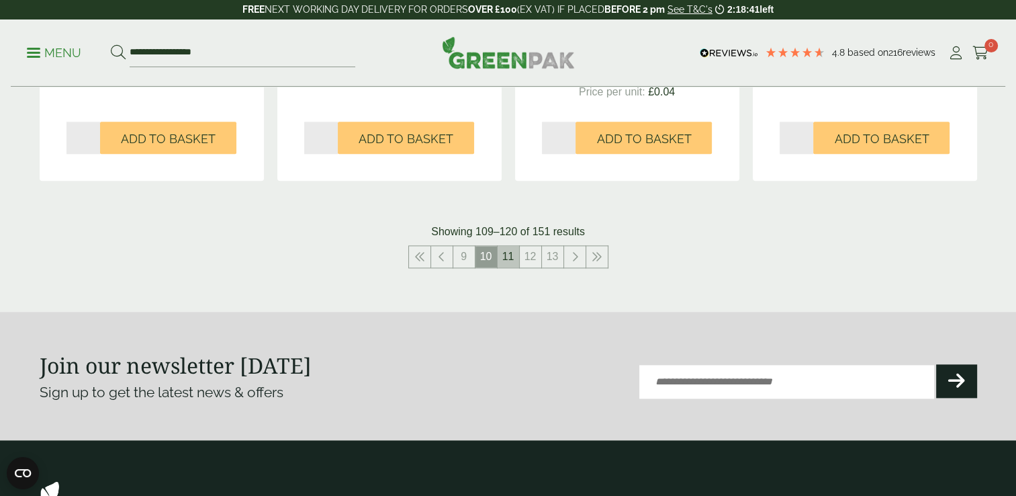
click at [512, 257] on link "11" at bounding box center [508, 256] width 21 height 21
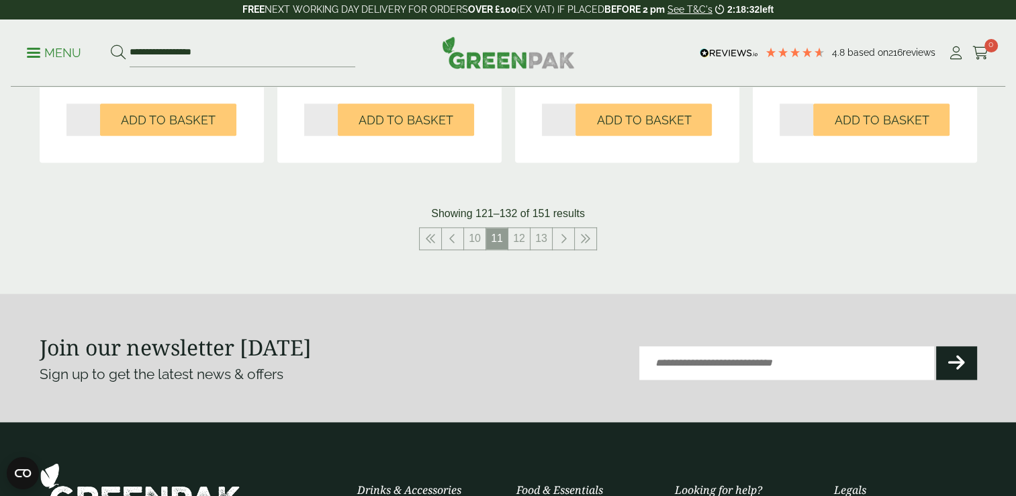
scroll to position [1544, 0]
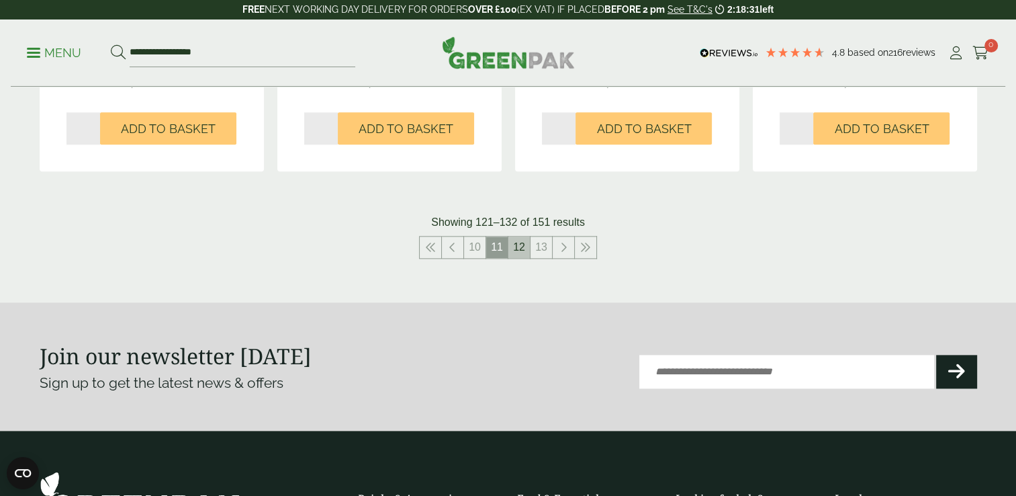
click at [522, 240] on link "12" at bounding box center [518, 246] width 21 height 21
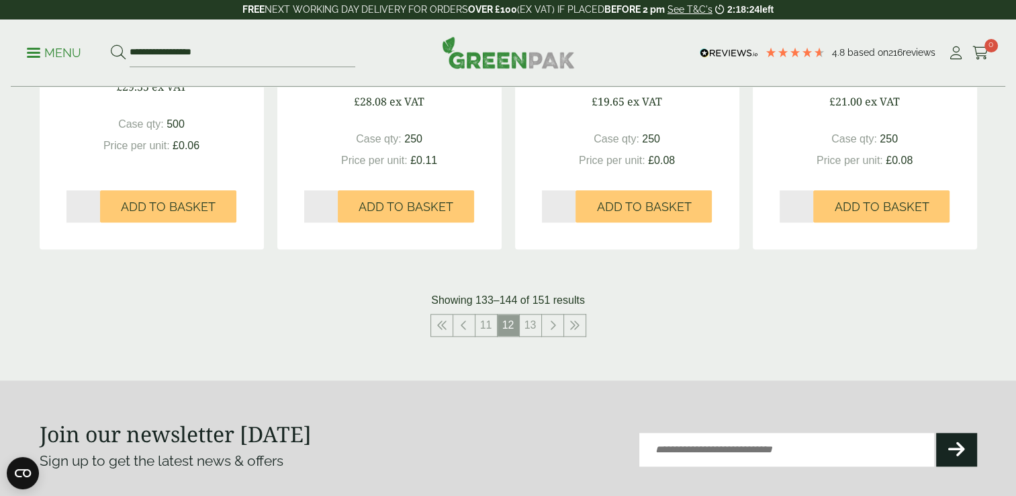
scroll to position [1482, 0]
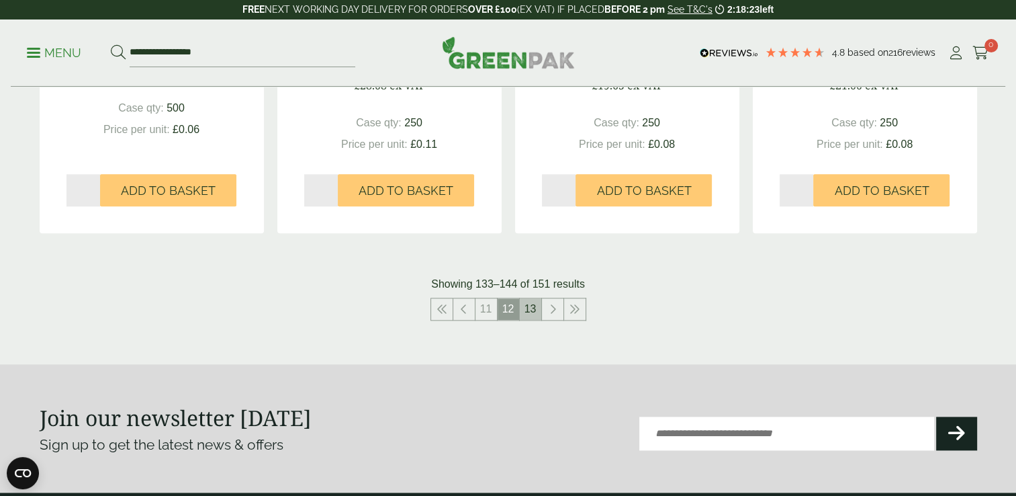
click at [533, 312] on link "13" at bounding box center [530, 308] width 21 height 21
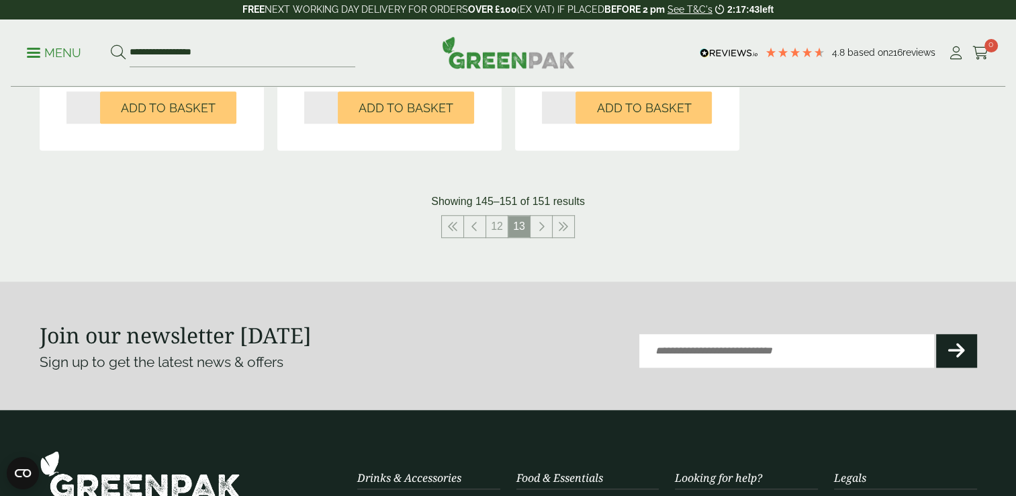
scroll to position [1152, 0]
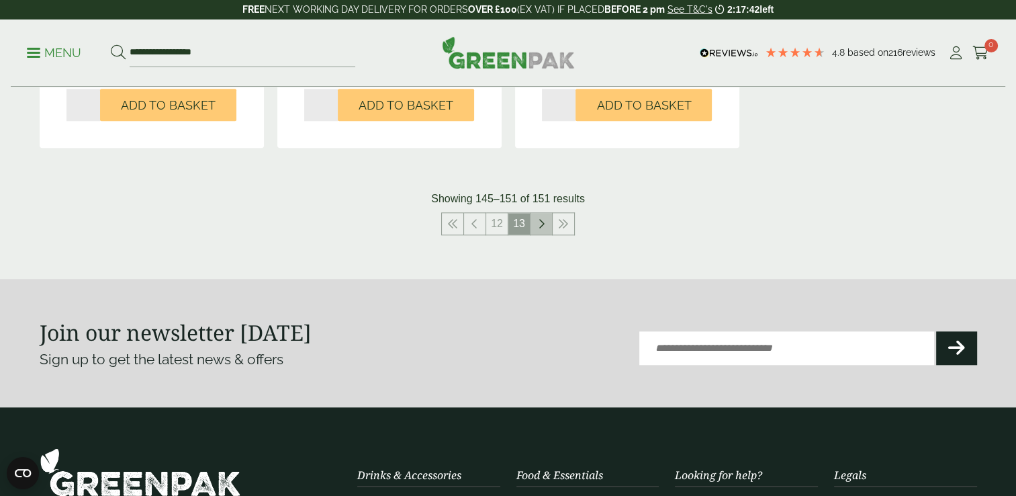
click at [538, 228] on icon at bounding box center [541, 223] width 7 height 11
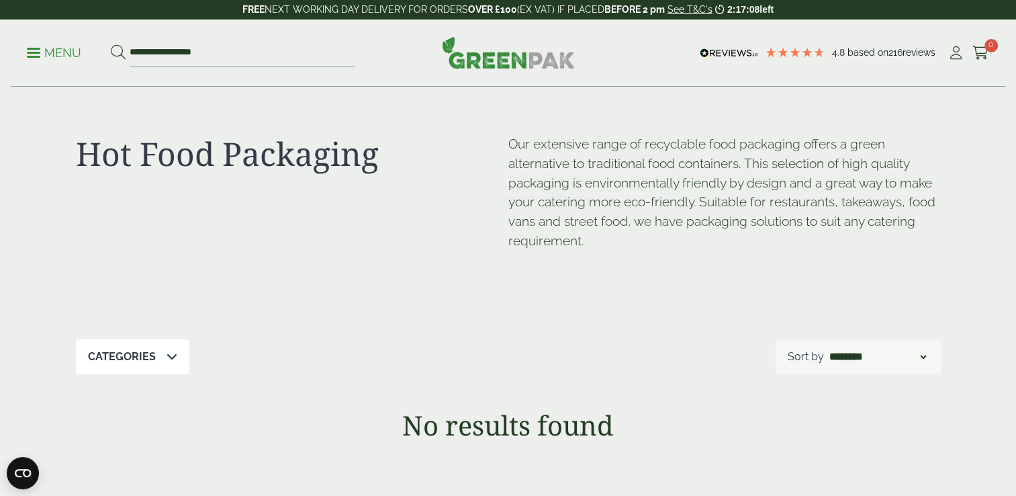
click at [69, 60] on p "Menu" at bounding box center [54, 53] width 54 height 16
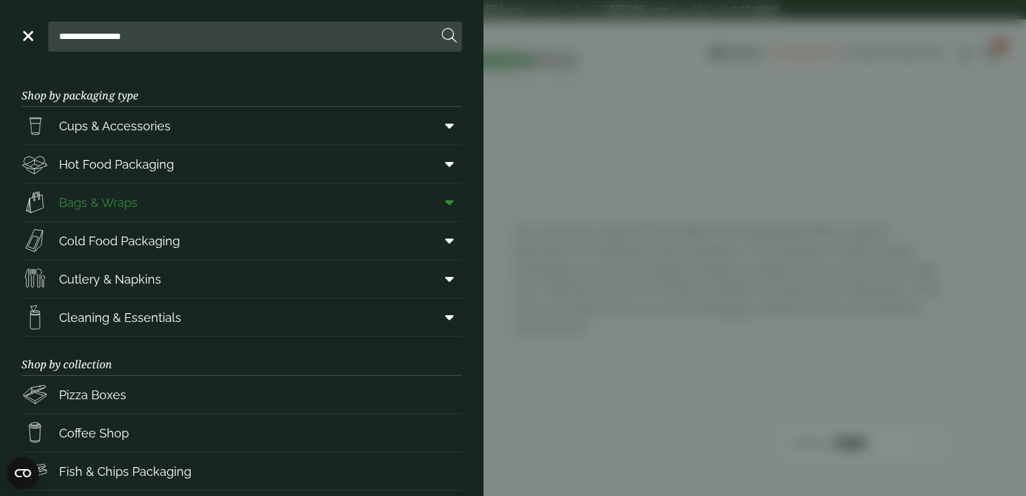
click at [338, 208] on link "Bags & Wraps" at bounding box center [241, 202] width 441 height 38
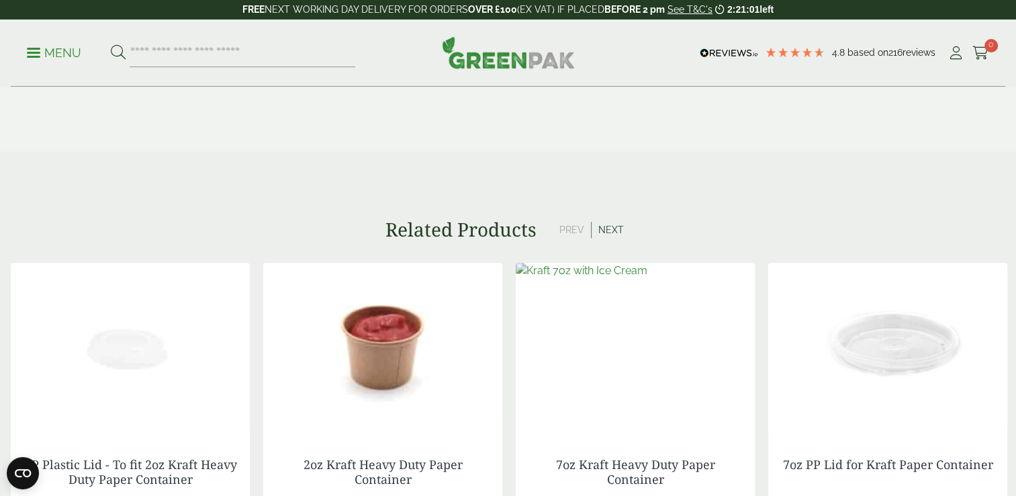
scroll to position [786, 0]
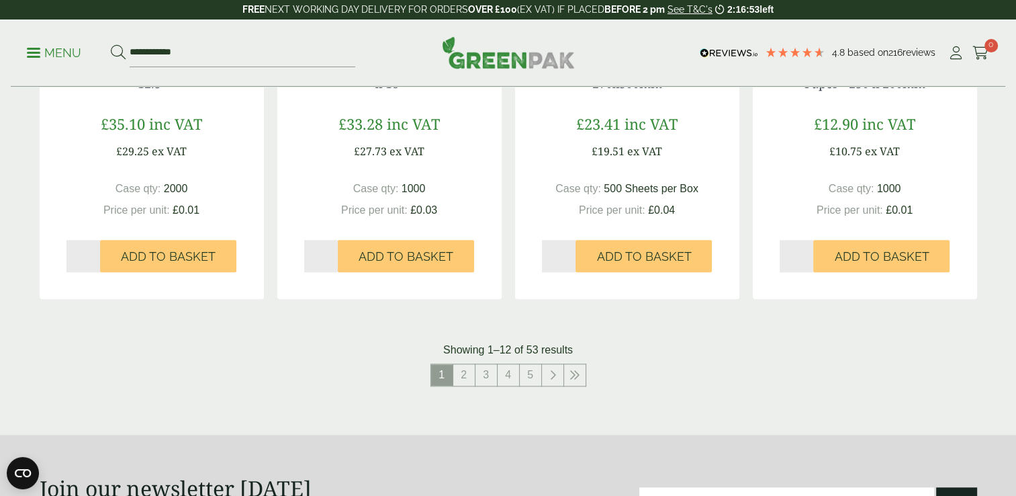
scroll to position [1357, 0]
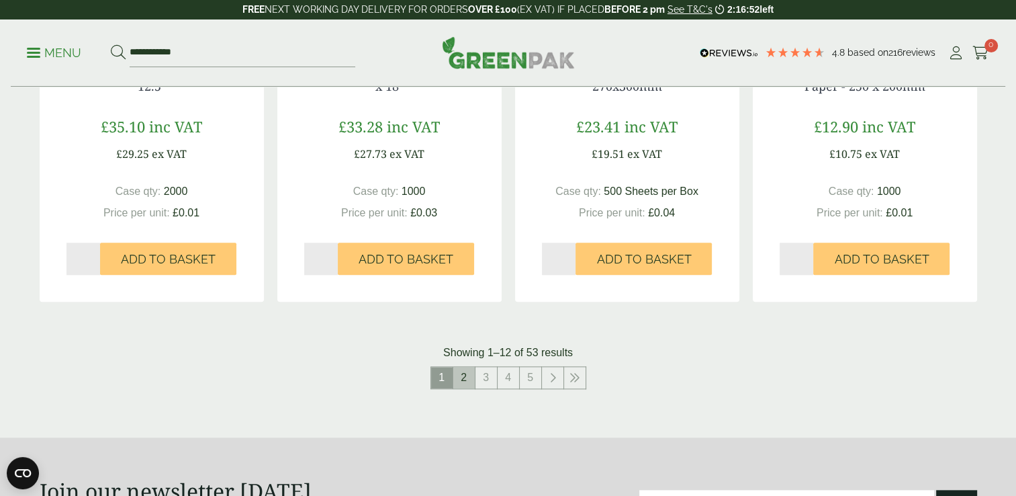
click at [467, 375] on link "2" at bounding box center [463, 377] width 21 height 21
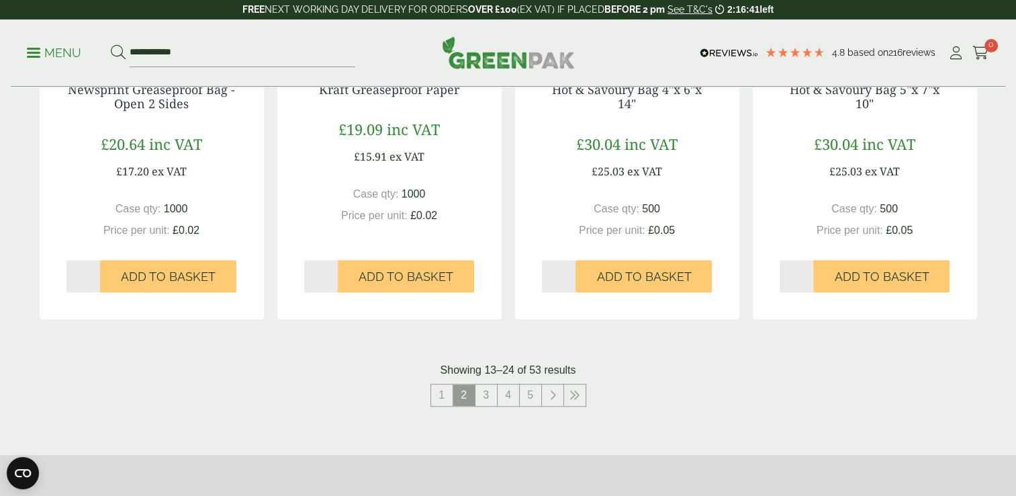
scroll to position [1343, 0]
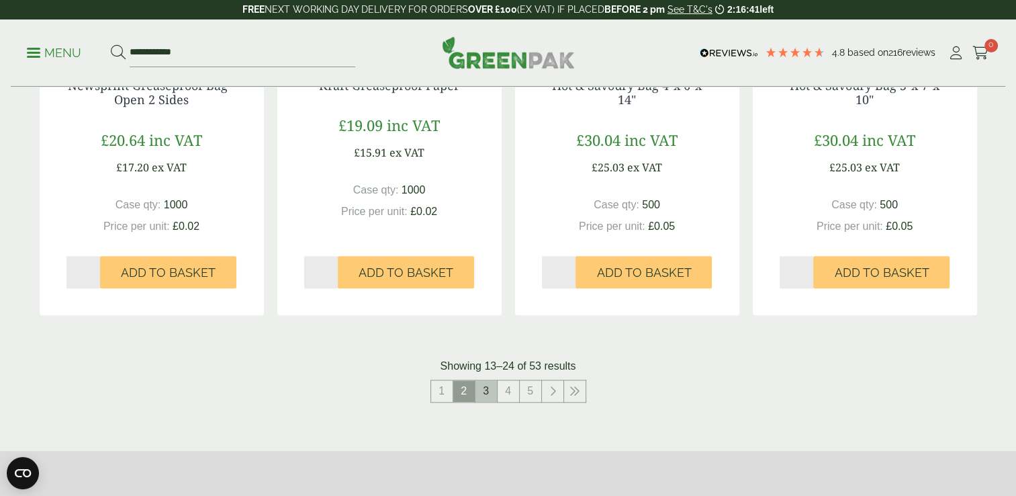
click at [489, 386] on link "3" at bounding box center [486, 390] width 21 height 21
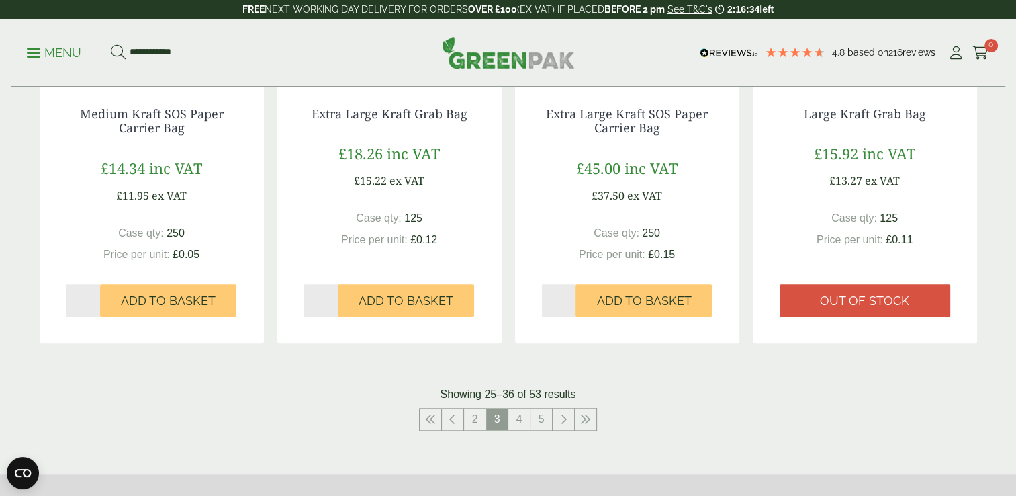
scroll to position [1346, 0]
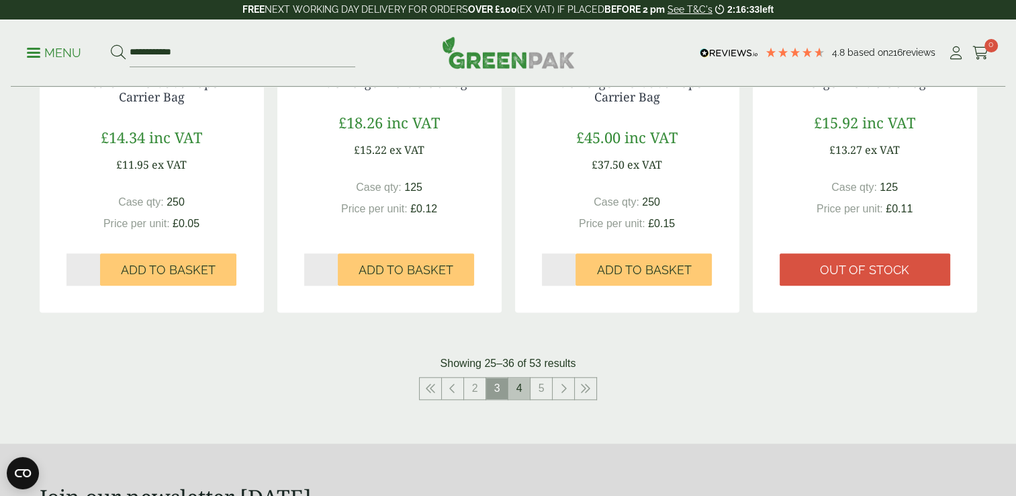
click at [517, 391] on link "4" at bounding box center [518, 387] width 21 height 21
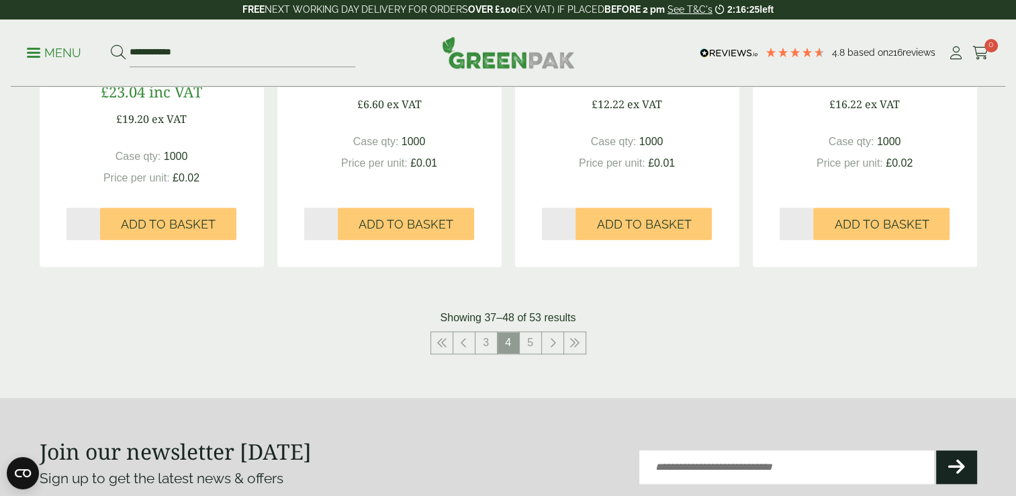
scroll to position [1396, 0]
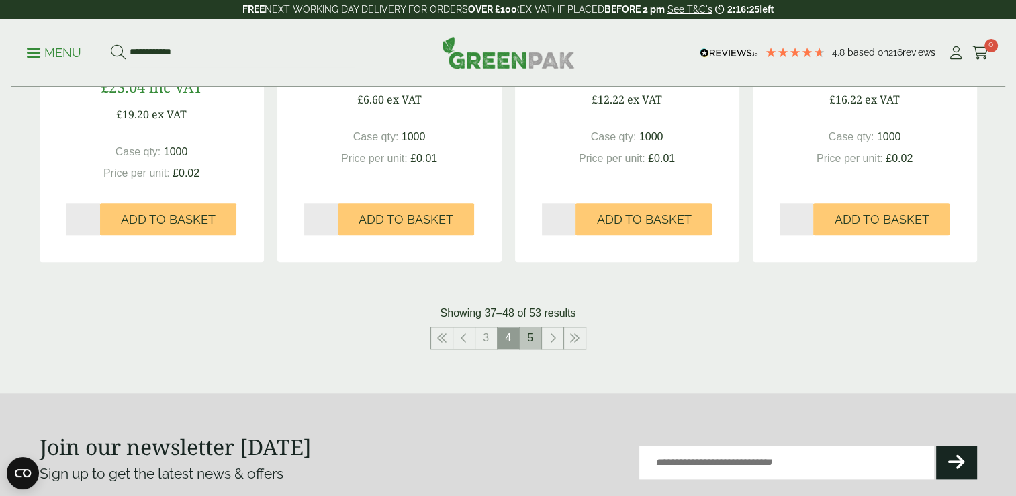
click at [533, 343] on link "5" at bounding box center [530, 337] width 21 height 21
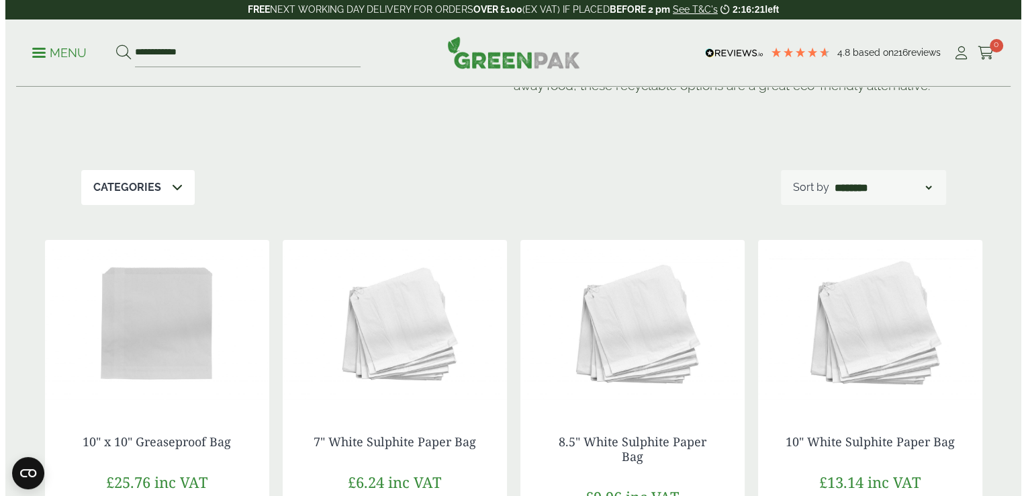
scroll to position [93, 0]
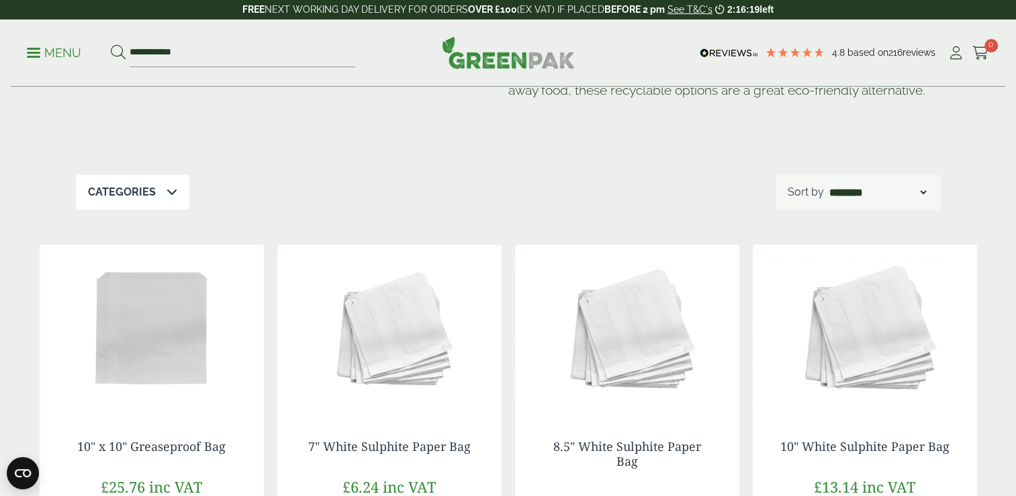
click at [171, 189] on icon at bounding box center [172, 191] width 11 height 11
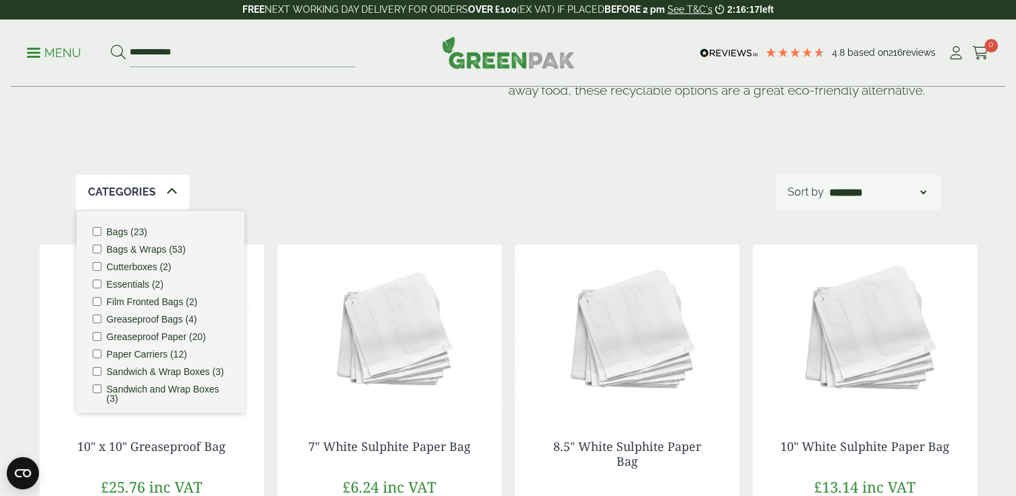
click at [71, 52] on p "Menu" at bounding box center [54, 53] width 54 height 16
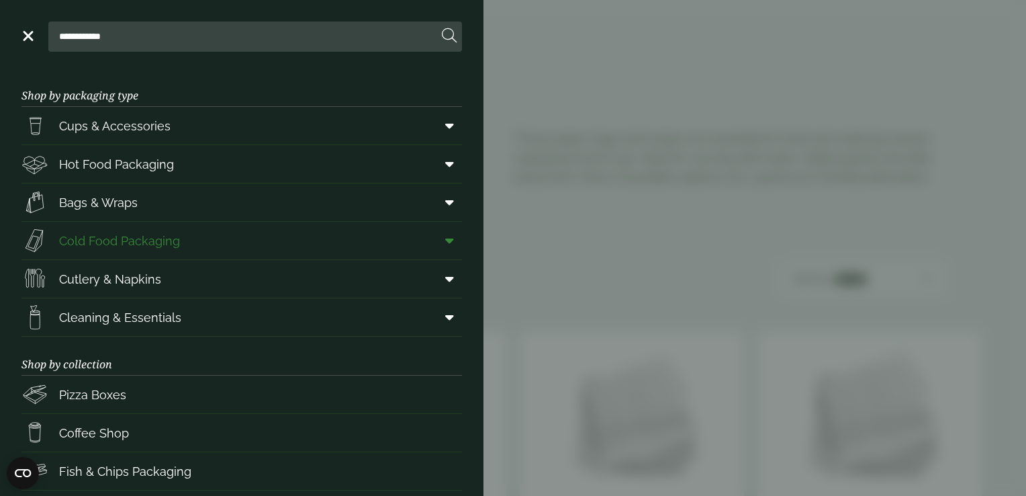
click at [220, 244] on link "Cold Food Packaging" at bounding box center [241, 241] width 441 height 38
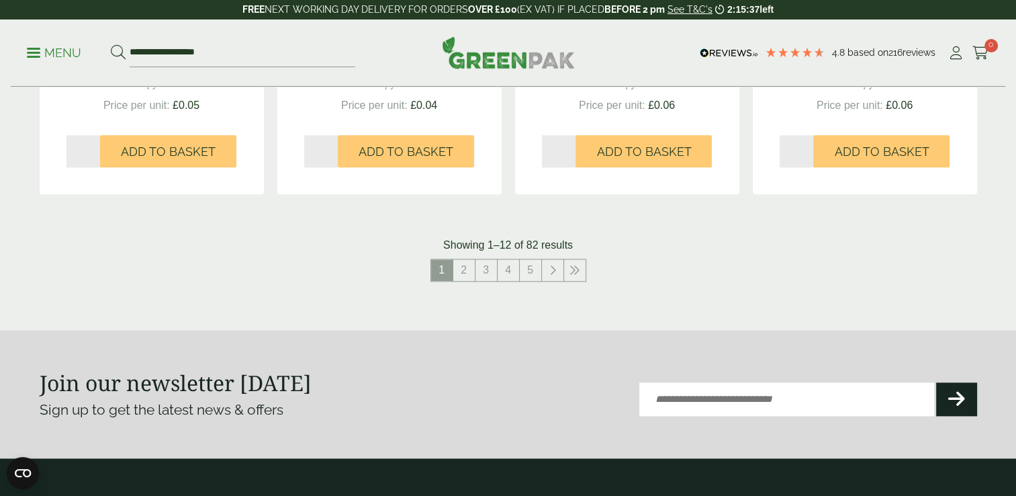
scroll to position [1506, 0]
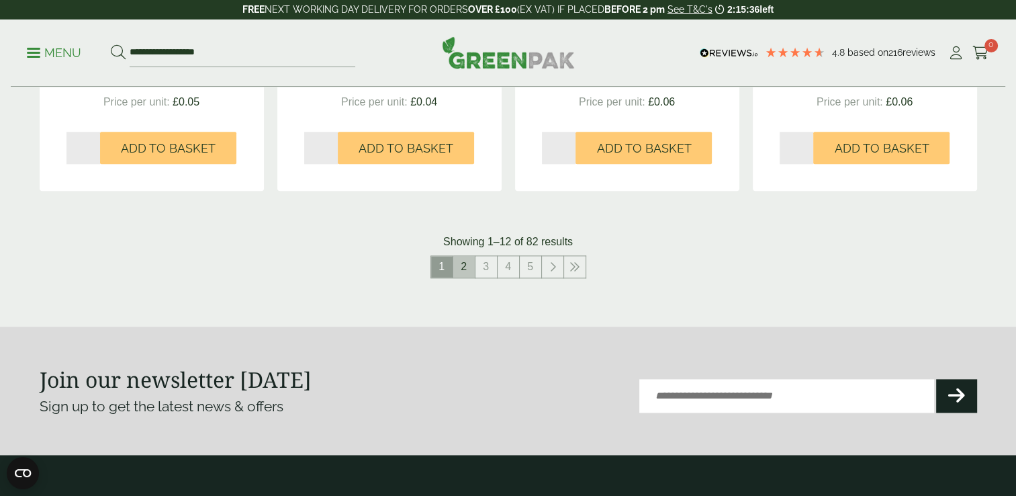
click at [466, 262] on link "2" at bounding box center [463, 266] width 21 height 21
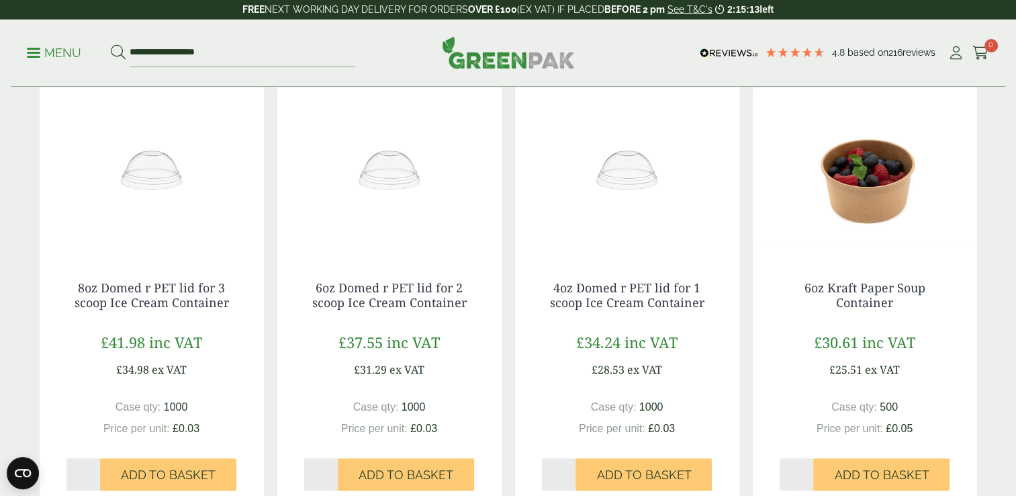
scroll to position [292, 0]
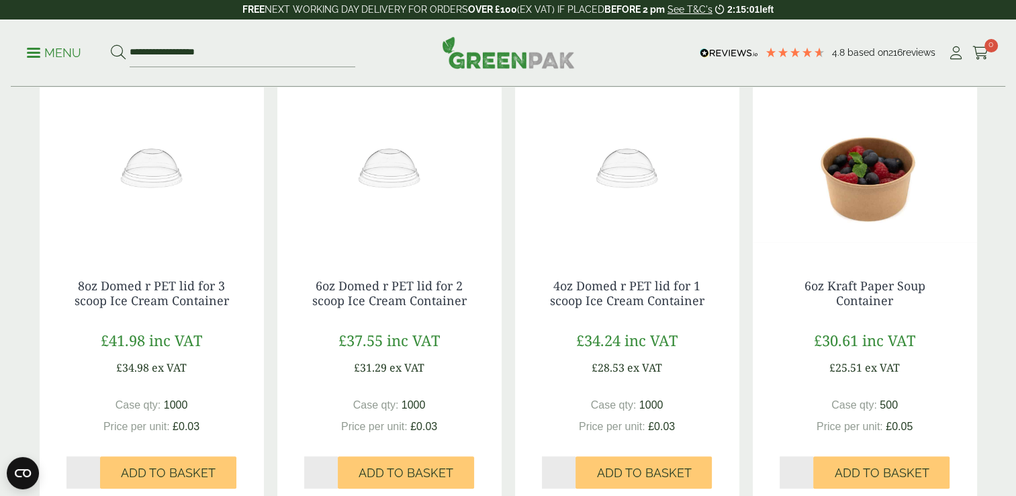
click at [943, 224] on img at bounding box center [865, 168] width 224 height 168
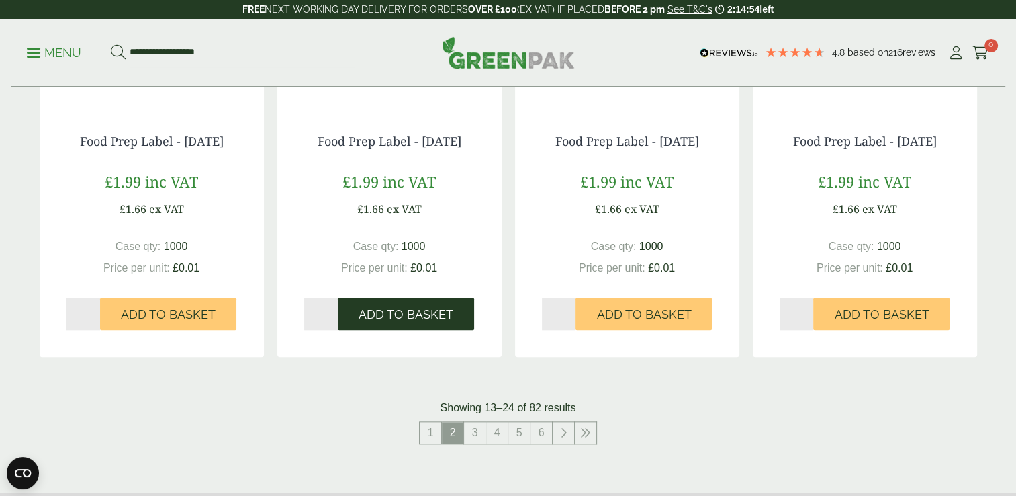
scroll to position [1341, 0]
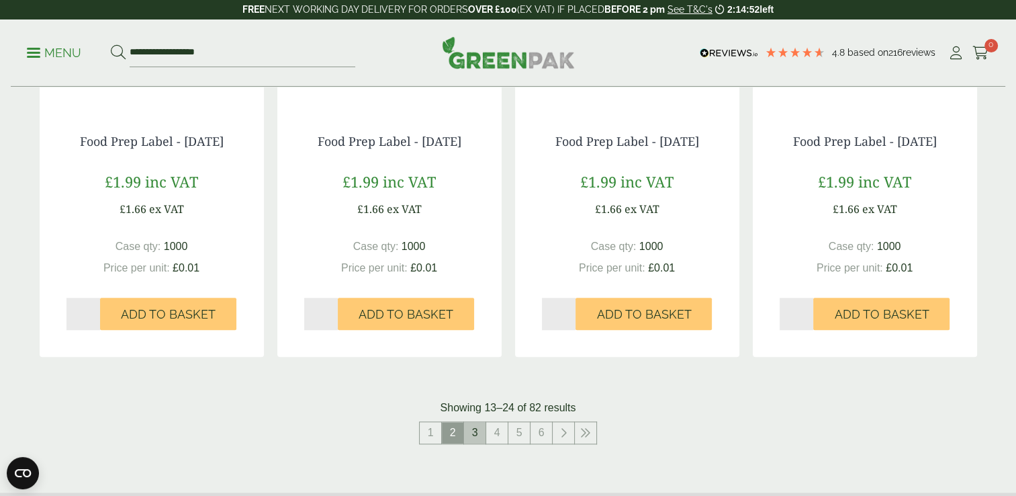
click at [474, 431] on link "3" at bounding box center [474, 432] width 21 height 21
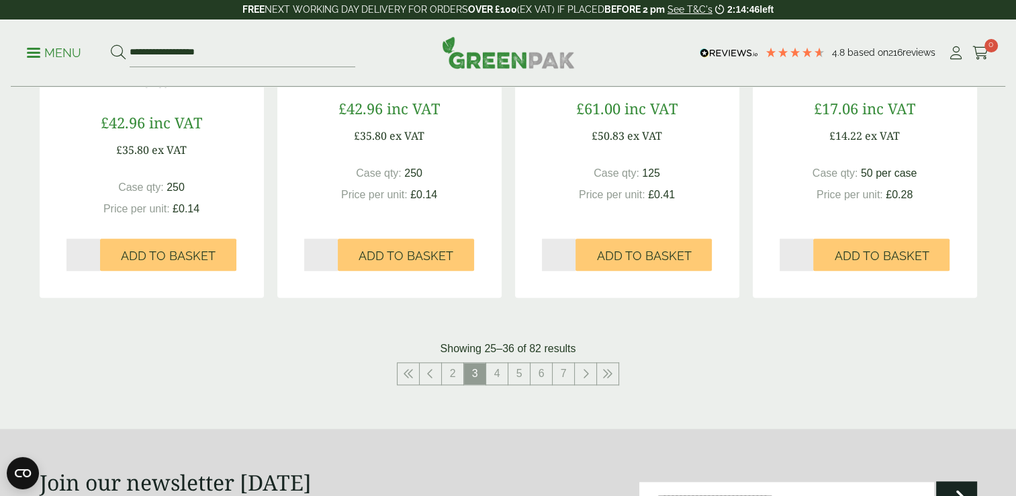
scroll to position [1374, 0]
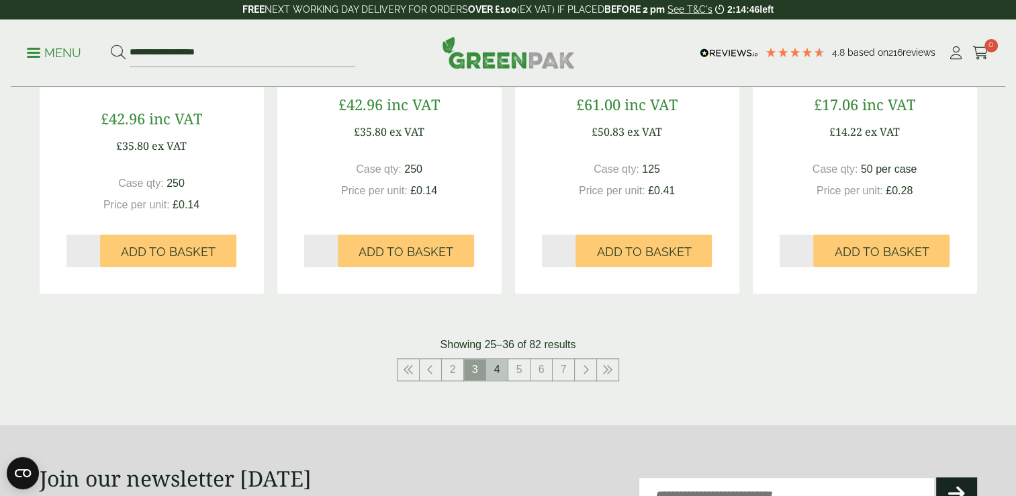
click at [498, 363] on link "4" at bounding box center [496, 369] width 21 height 21
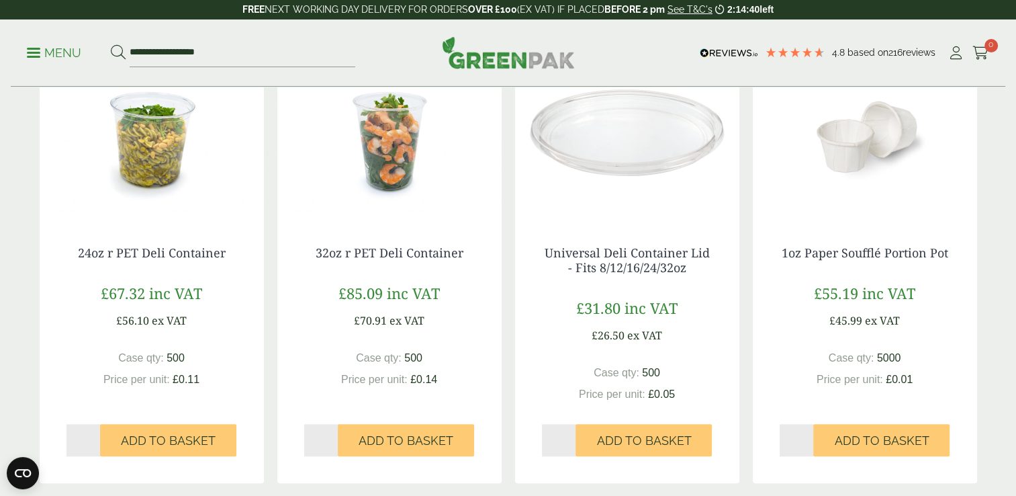
scroll to position [1221, 0]
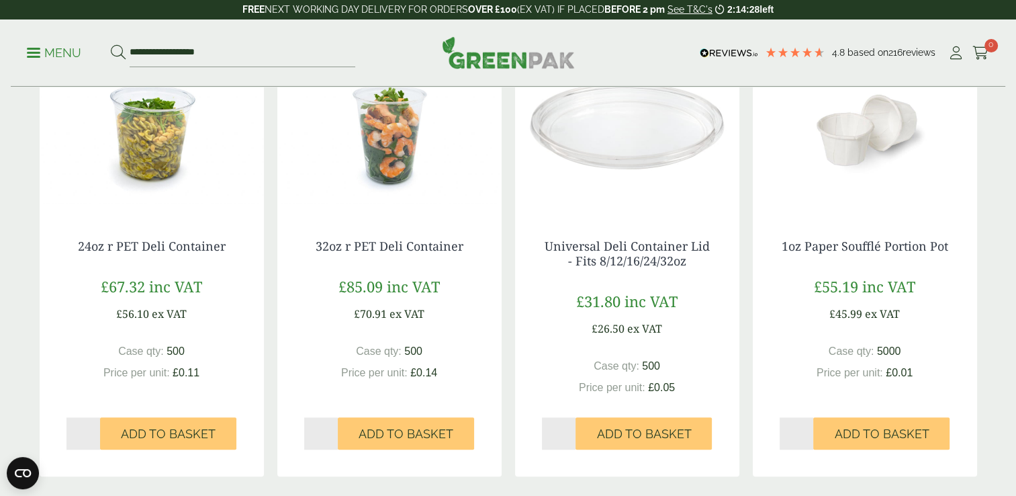
click at [923, 203] on img at bounding box center [865, 128] width 224 height 168
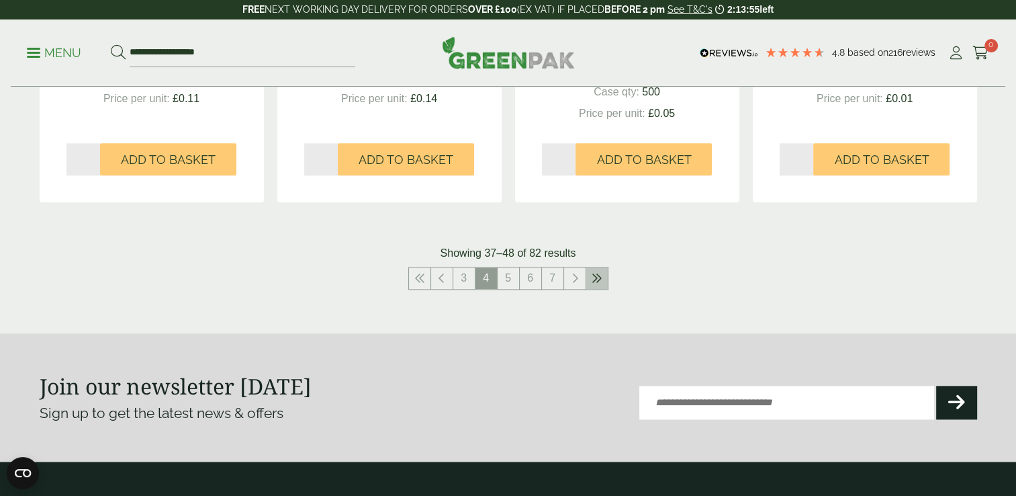
scroll to position [1496, 0]
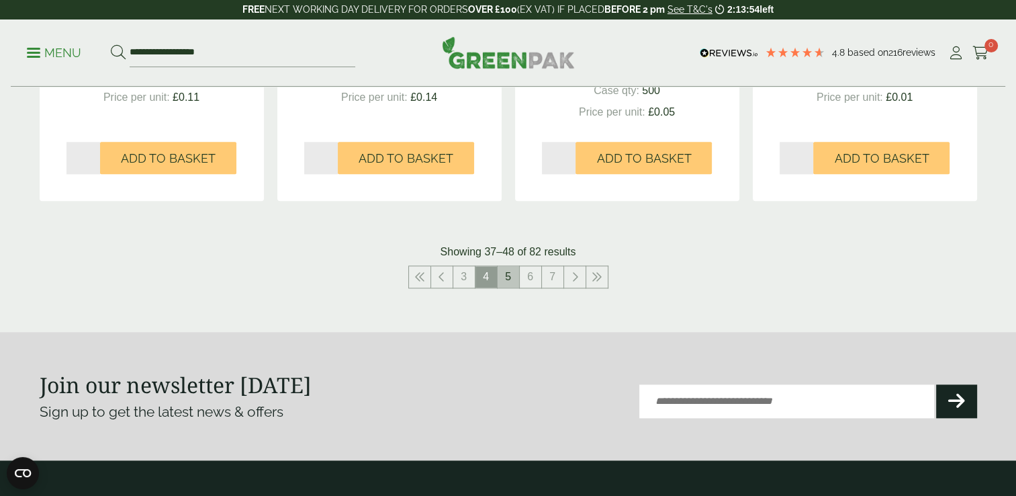
click at [505, 271] on link "5" at bounding box center [508, 276] width 21 height 21
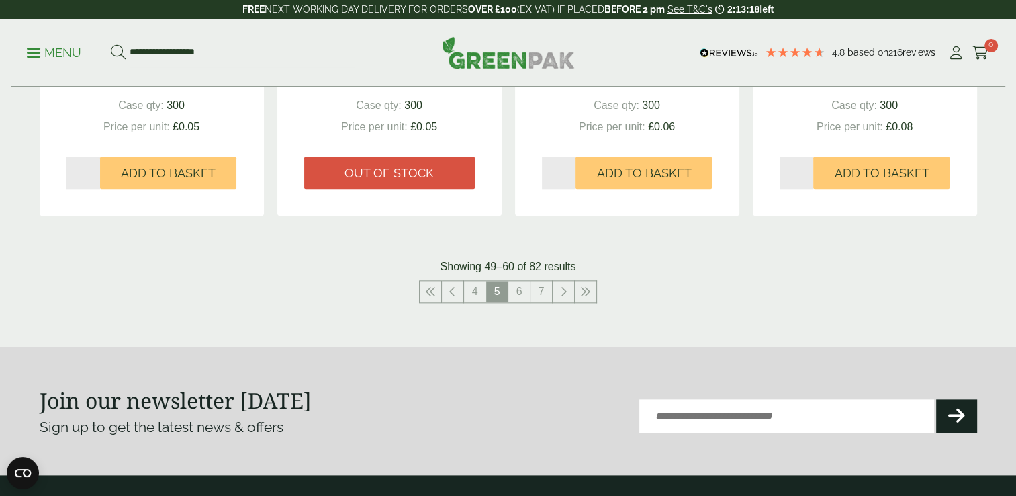
scroll to position [1465, 0]
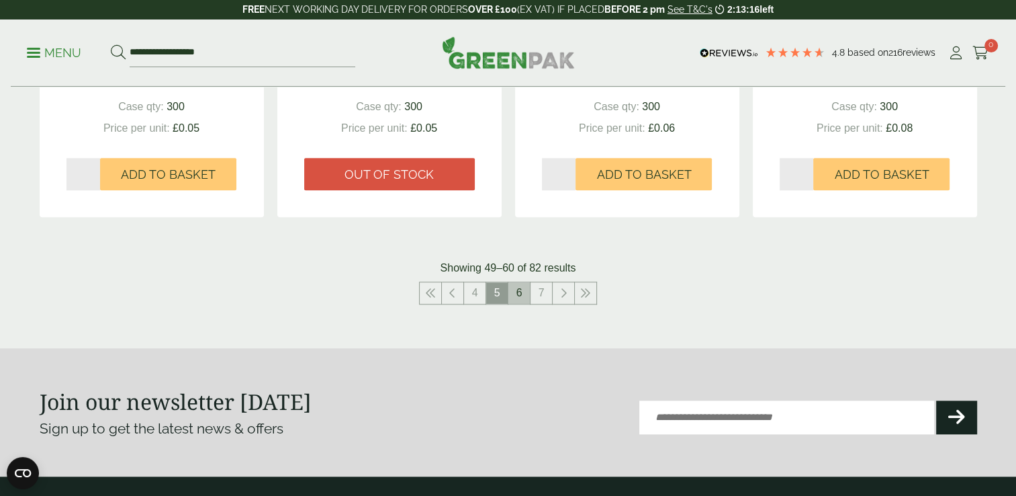
click at [522, 296] on link "6" at bounding box center [518, 292] width 21 height 21
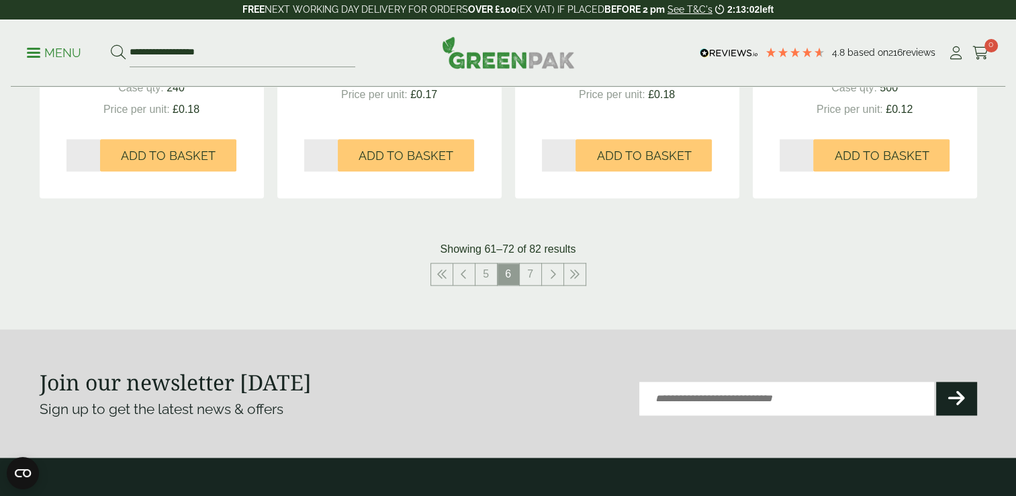
scroll to position [1503, 0]
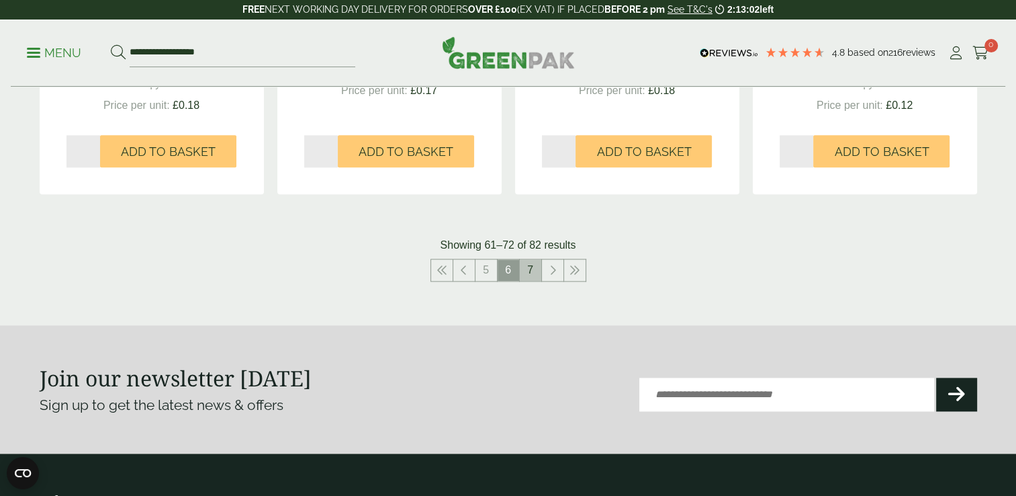
click at [534, 272] on link "7" at bounding box center [530, 269] width 21 height 21
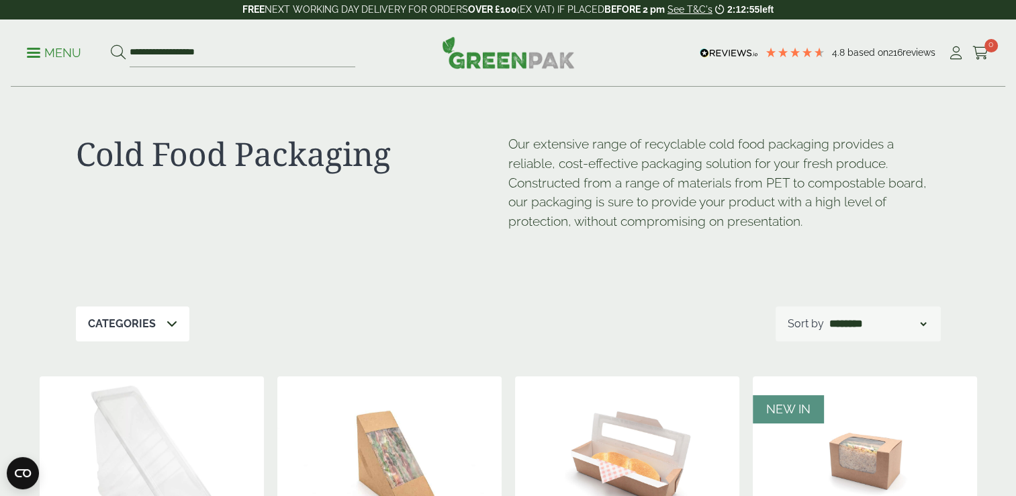
click at [54, 50] on p "Menu" at bounding box center [54, 53] width 54 height 16
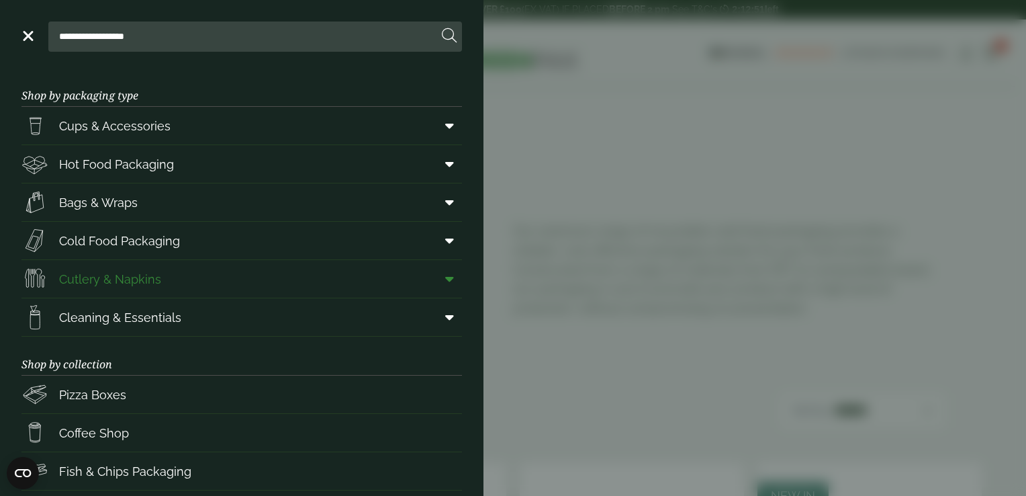
click at [281, 281] on link "Cutlery & Napkins" at bounding box center [241, 279] width 441 height 38
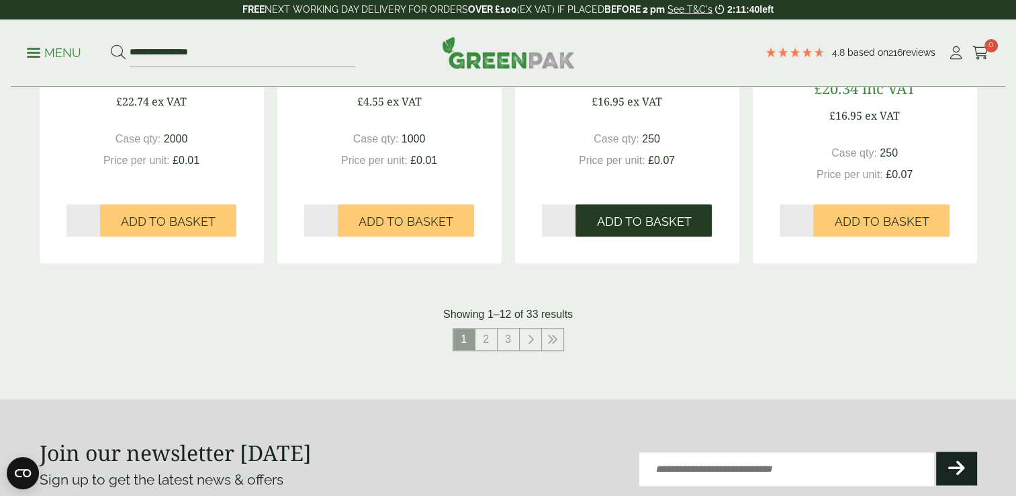
scroll to position [1429, 0]
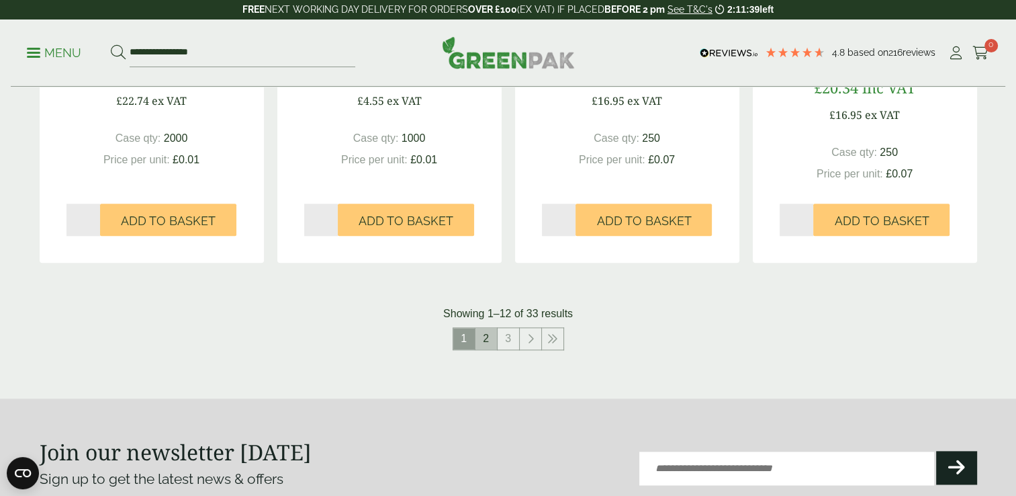
click at [488, 338] on link "2" at bounding box center [486, 338] width 21 height 21
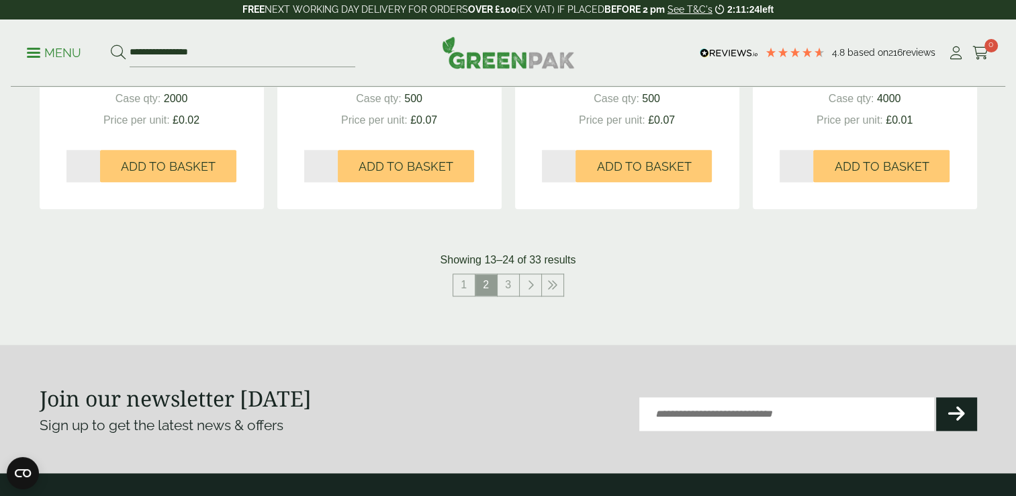
scroll to position [1469, 0]
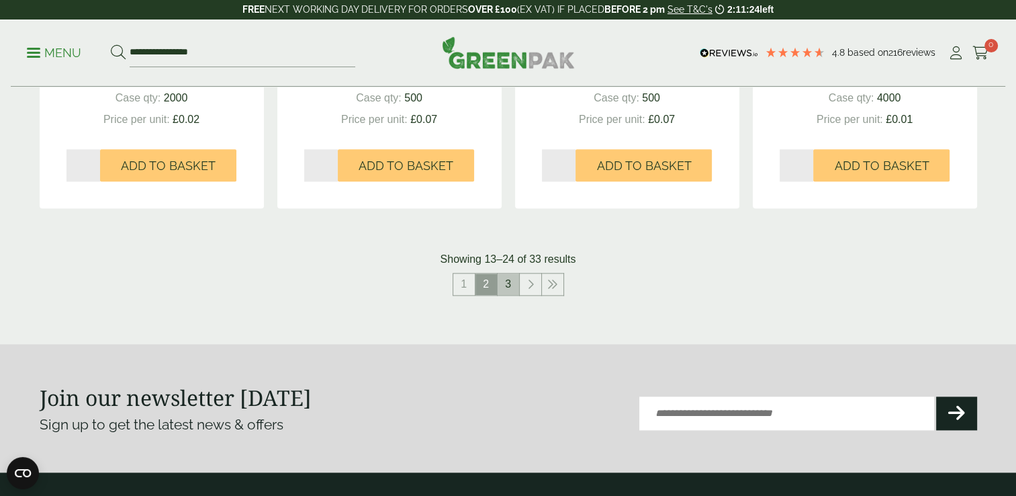
click at [513, 285] on link "3" at bounding box center [508, 283] width 21 height 21
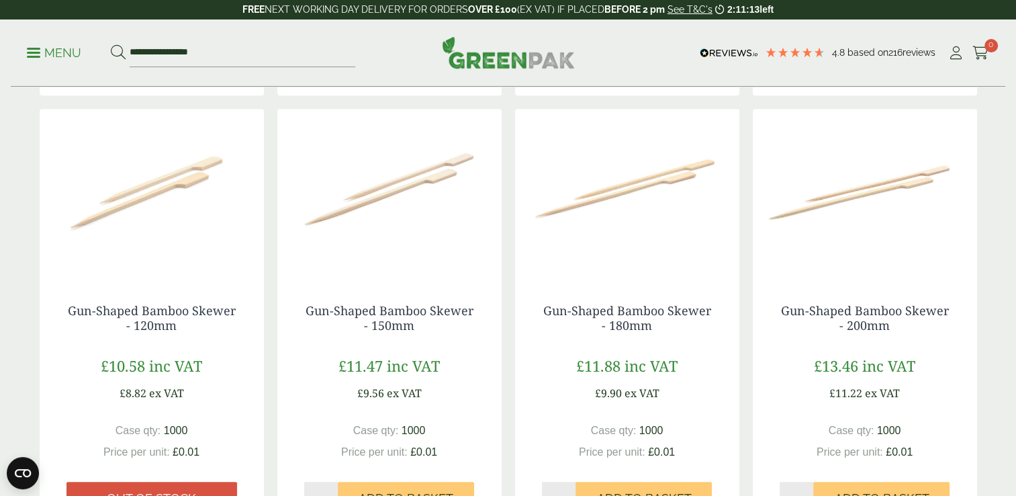
scroll to position [739, 0]
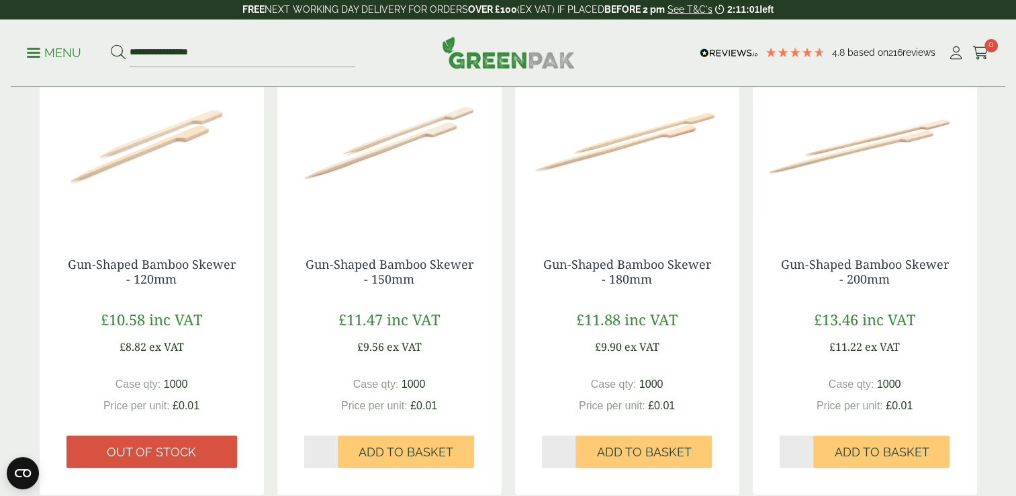
click at [926, 222] on img at bounding box center [865, 146] width 224 height 168
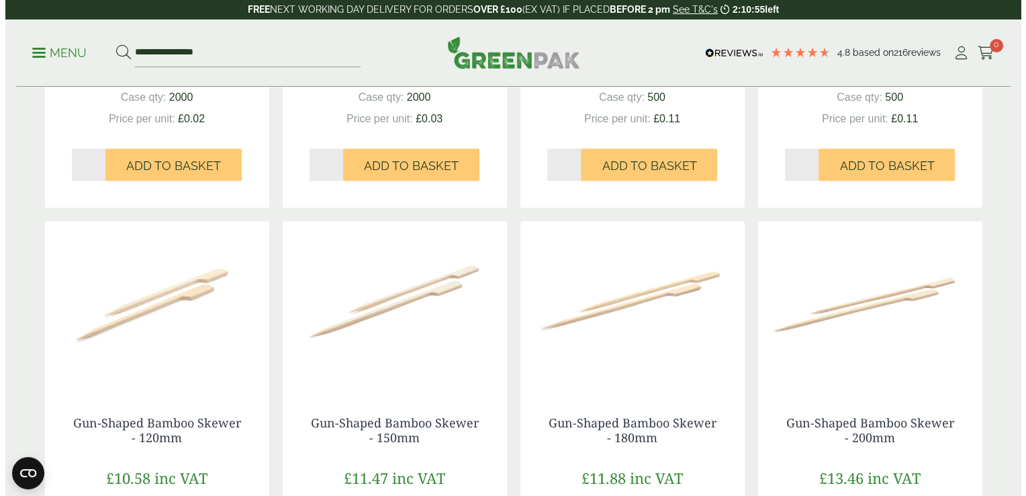
scroll to position [578, 0]
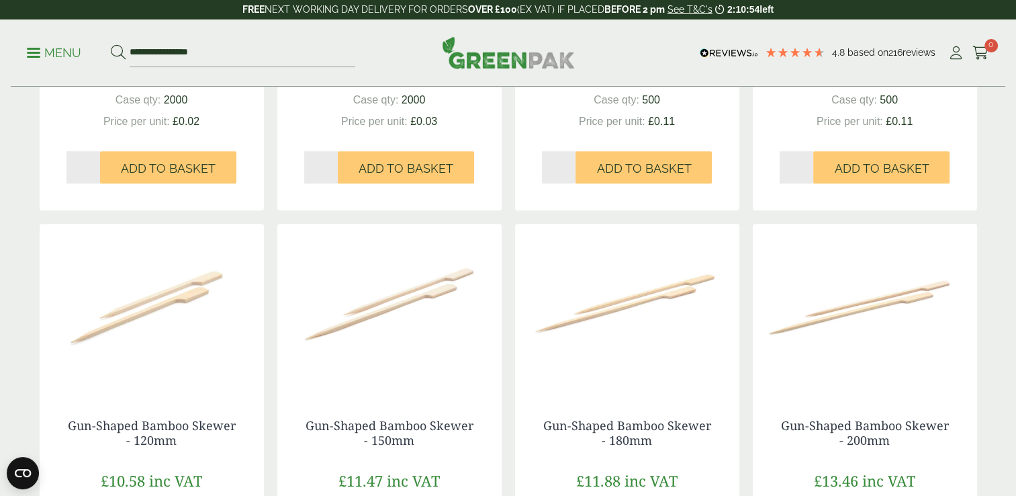
click at [58, 50] on p "Menu" at bounding box center [54, 53] width 54 height 16
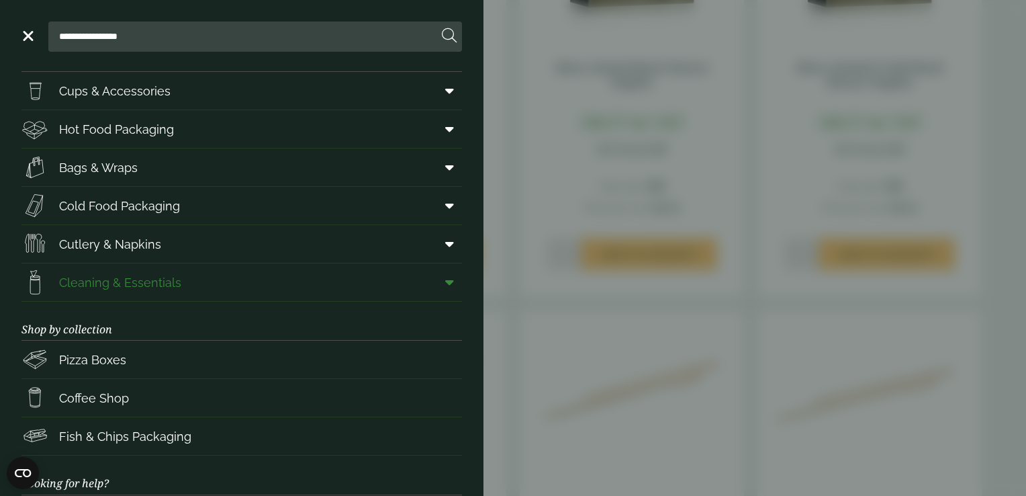
scroll to position [30, 0]
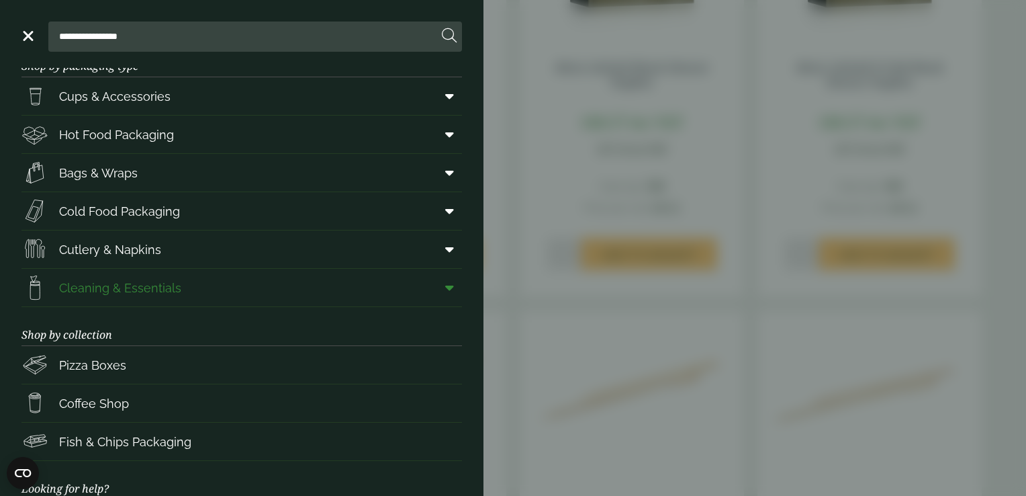
click at [311, 293] on link "Cleaning & Essentials" at bounding box center [241, 288] width 441 height 38
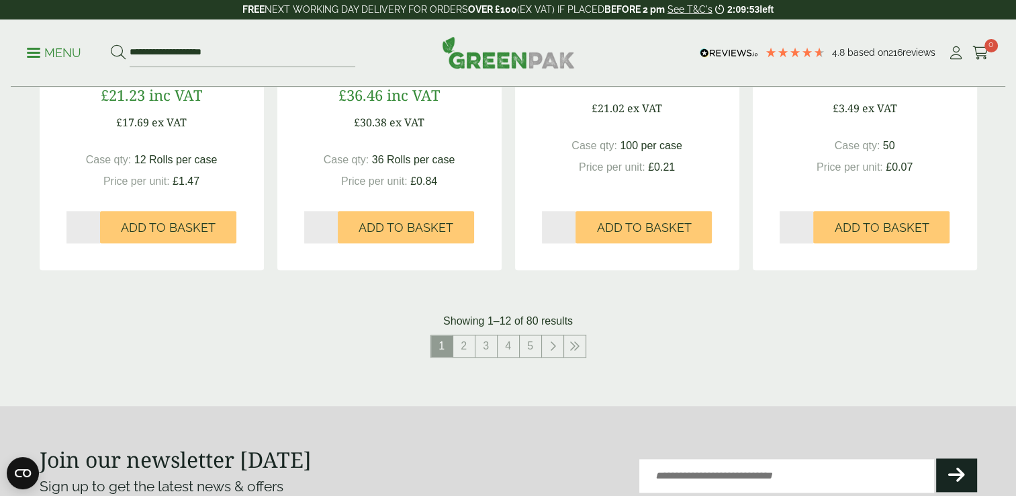
scroll to position [1369, 0]
click at [468, 340] on link "2" at bounding box center [463, 344] width 21 height 21
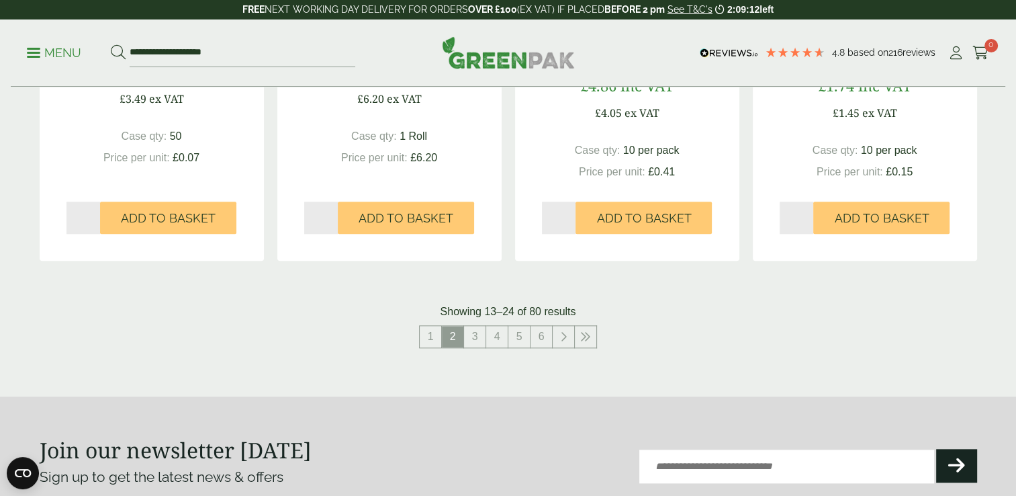
scroll to position [1371, 0]
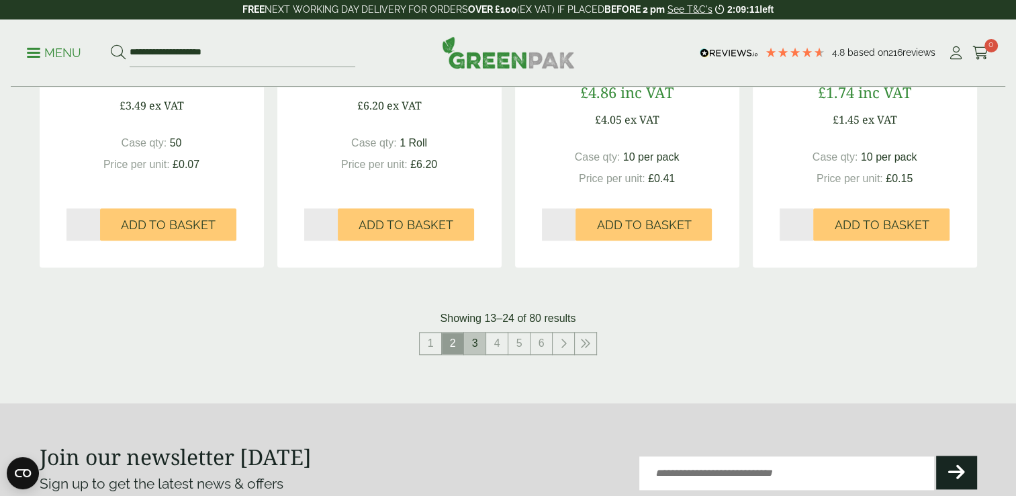
click at [471, 345] on link "3" at bounding box center [474, 342] width 21 height 21
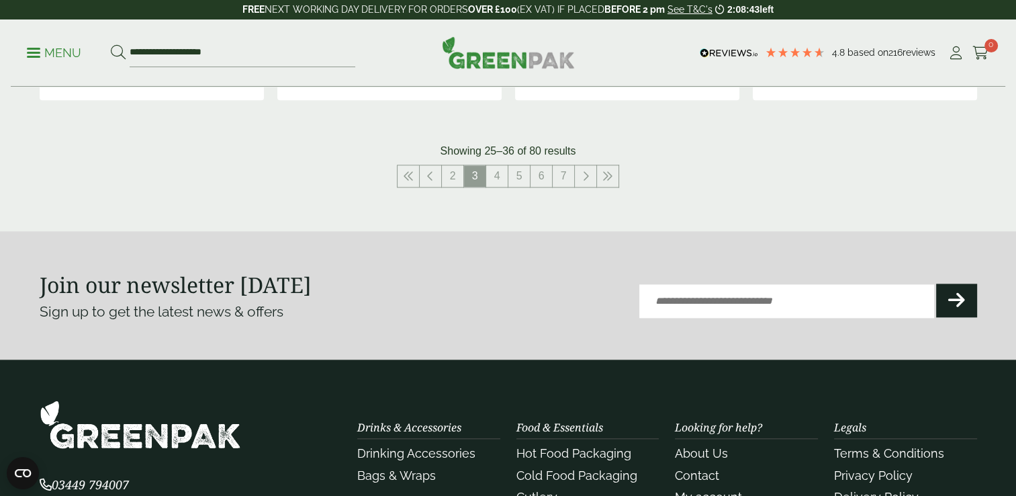
scroll to position [1539, 0]
click at [499, 169] on link "4" at bounding box center [496, 175] width 21 height 21
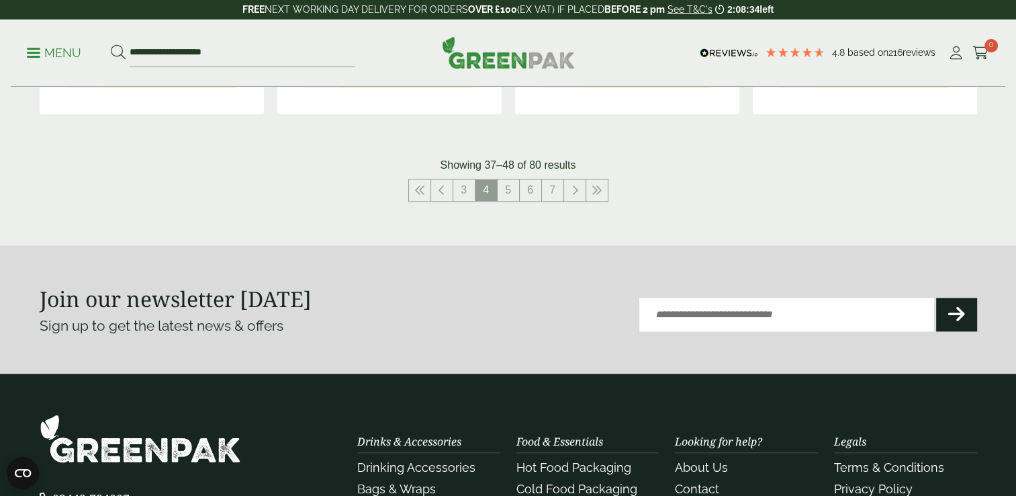
scroll to position [1547, 0]
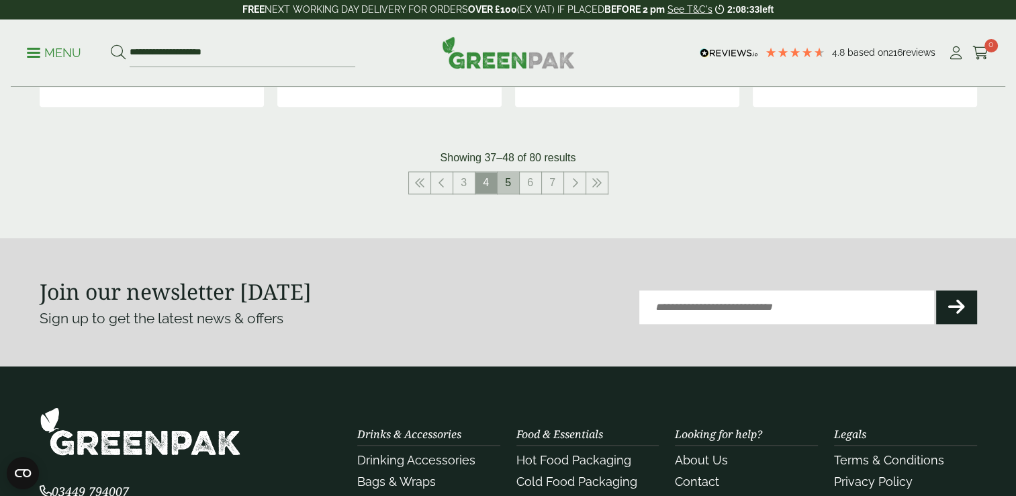
click at [506, 185] on link "5" at bounding box center [508, 182] width 21 height 21
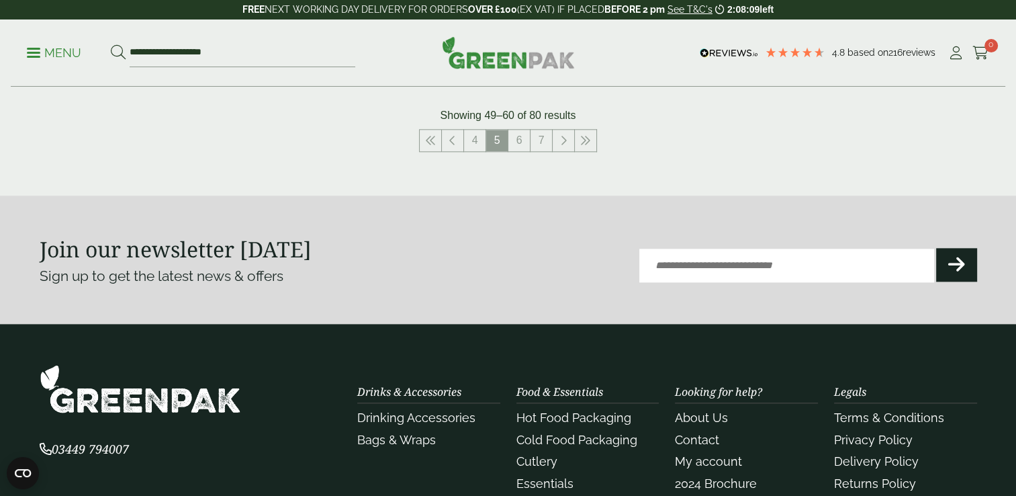
scroll to position [1576, 0]
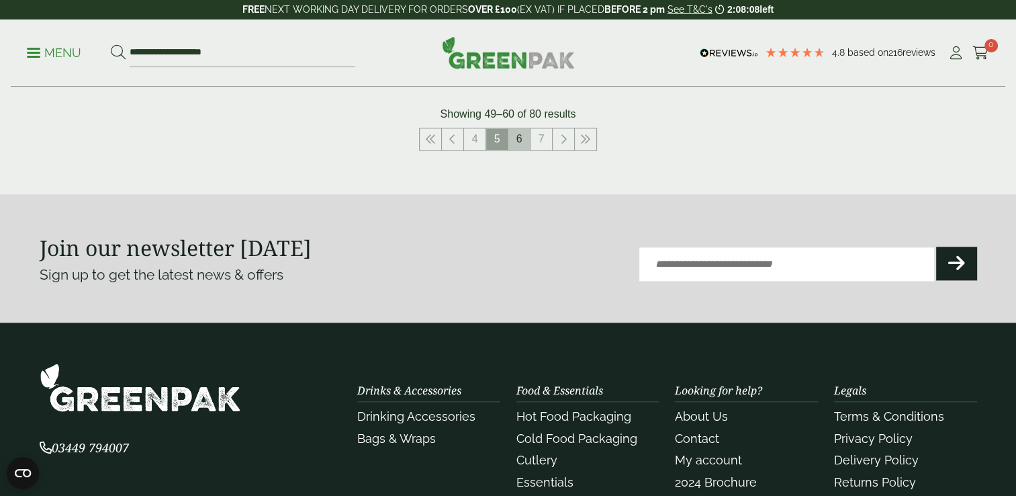
click at [518, 140] on link "6" at bounding box center [518, 138] width 21 height 21
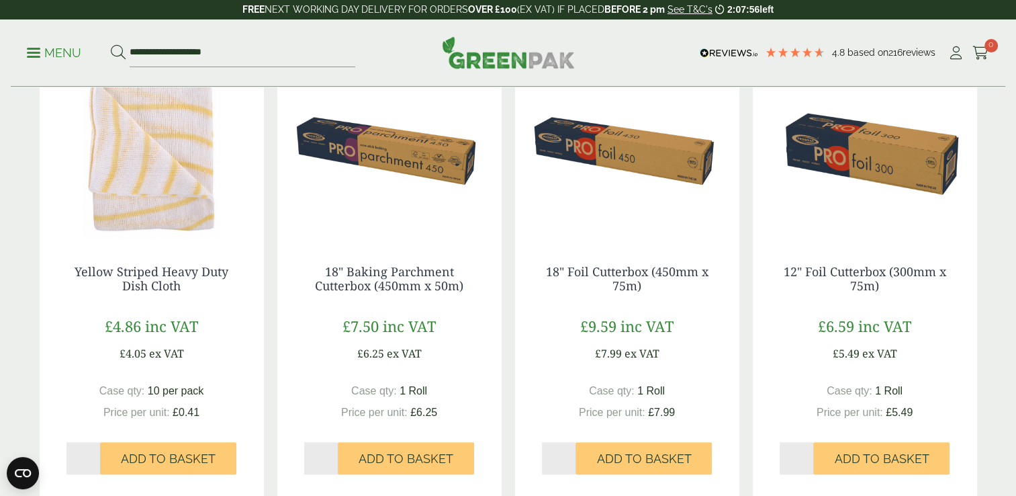
scroll to position [696, 0]
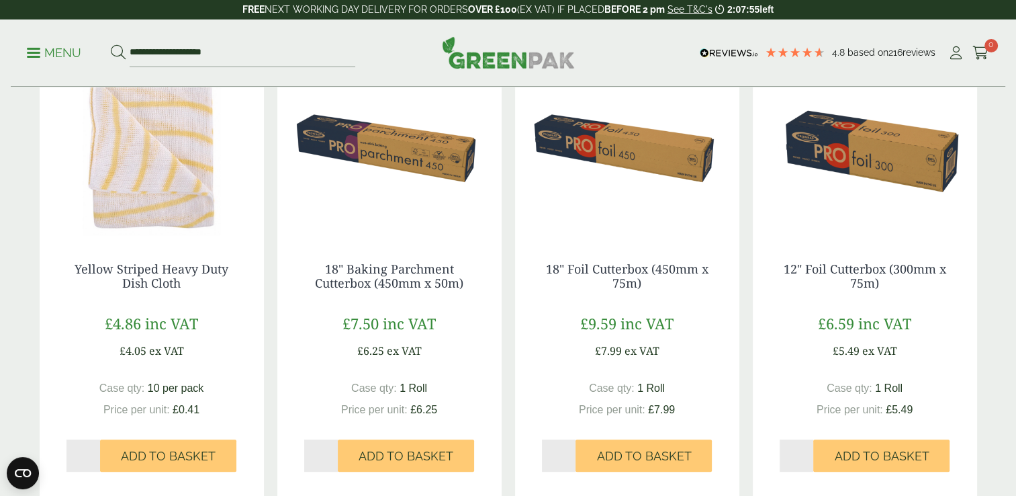
click at [560, 238] on div "18" Foil Cutterbox (450mm x 75m) £9.59 inc VAT £7.99 ex VAT Case qty: 1 Roll Pr…" at bounding box center [627, 366] width 224 height 263
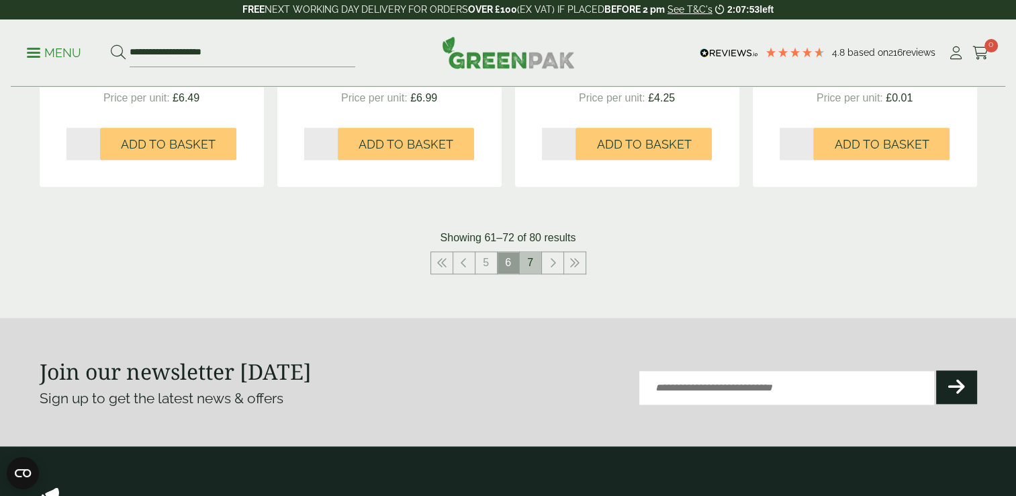
scroll to position [1451, 0]
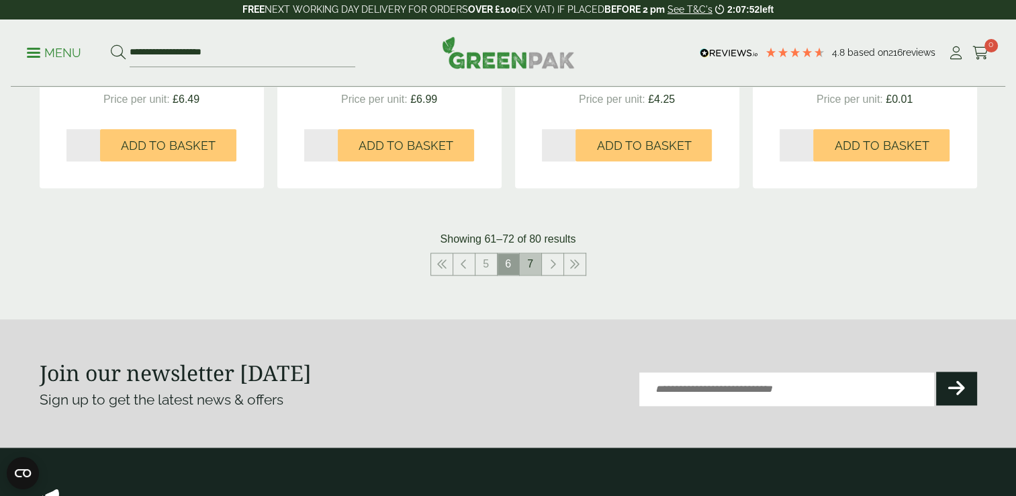
click at [533, 265] on link "7" at bounding box center [530, 263] width 21 height 21
